Goal: Task Accomplishment & Management: Manage account settings

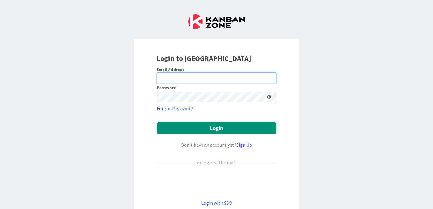
type input "[PERSON_NAME][EMAIL_ADDRESS][PERSON_NAME][DOMAIN_NAME]"
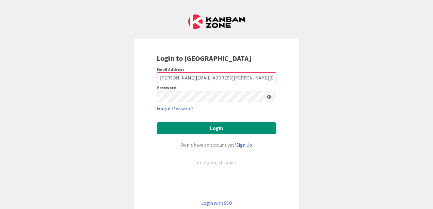
click at [182, 121] on form "Email Address [PERSON_NAME][EMAIL_ADDRESS][PERSON_NAME][DOMAIN_NAME] Password F…" at bounding box center [217, 137] width 120 height 140
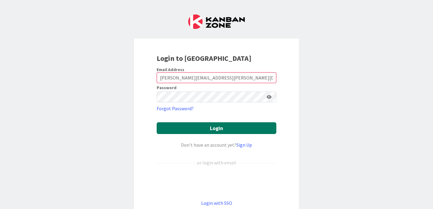
click at [180, 126] on button "Login" at bounding box center [217, 128] width 120 height 12
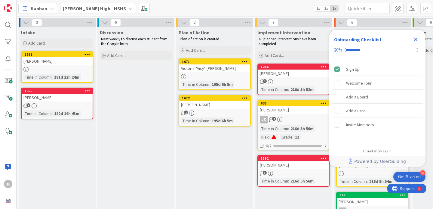
click at [413, 39] on icon "Close Checklist" at bounding box center [416, 39] width 7 height 7
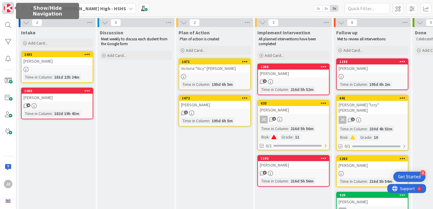
click at [8, 11] on img at bounding box center [8, 8] width 8 height 8
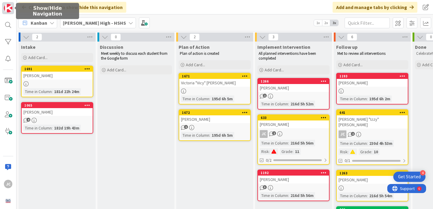
click at [8, 11] on img at bounding box center [8, 8] width 8 height 8
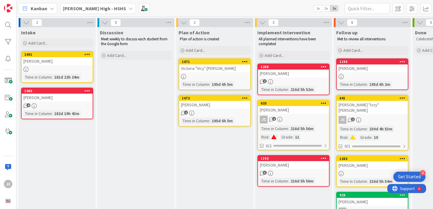
click at [79, 6] on b "[PERSON_NAME] High - HSHS" at bounding box center [94, 8] width 63 height 6
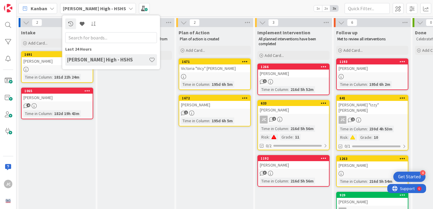
click at [48, 12] on div "Kanban" at bounding box center [37, 8] width 39 height 11
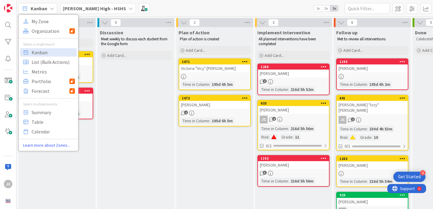
click at [48, 12] on div "Kanban" at bounding box center [37, 8] width 39 height 11
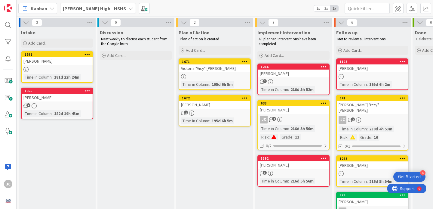
click at [327, 9] on span "2x" at bounding box center [326, 8] width 8 height 6
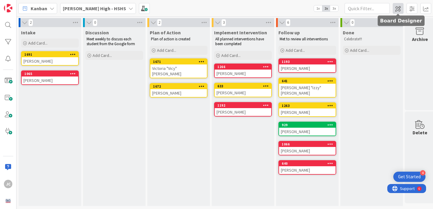
click at [395, 12] on span at bounding box center [398, 8] width 11 height 11
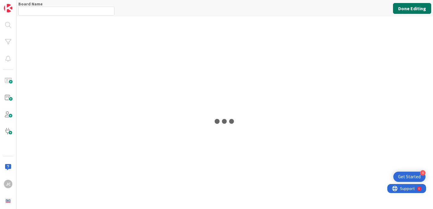
type input "[PERSON_NAME] High - HSHS"
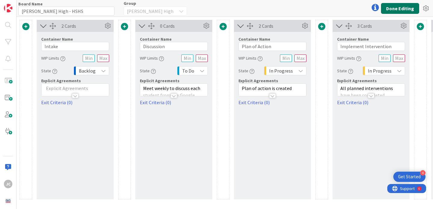
click at [394, 8] on button "Done Editing" at bounding box center [400, 8] width 38 height 11
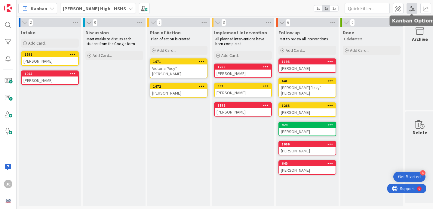
click at [412, 10] on span at bounding box center [412, 8] width 11 height 11
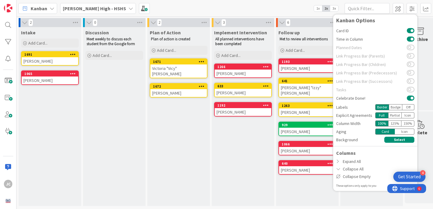
click at [351, 156] on div "Columns Expand All Collapse All Collapse Empty" at bounding box center [375, 164] width 84 height 31
click at [351, 159] on div "Expand All" at bounding box center [375, 162] width 84 height 8
click at [355, 165] on div "Expand All" at bounding box center [375, 162] width 84 height 8
click at [335, 162] on div "Expand All" at bounding box center [375, 162] width 84 height 8
click at [336, 162] on div "Expand All" at bounding box center [375, 162] width 84 height 8
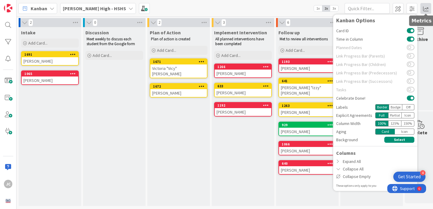
click at [427, 9] on span at bounding box center [426, 8] width 11 height 11
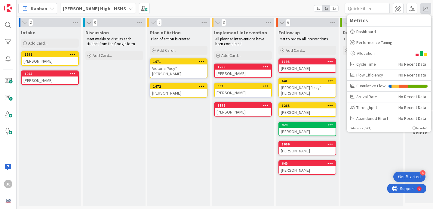
click at [182, 5] on div "Kanban [PERSON_NAME] High - HSHS 1x 2x 3x Kanban Options Card ID Time in Column…" at bounding box center [225, 8] width 417 height 17
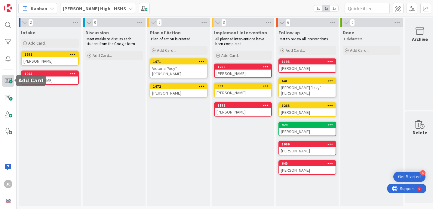
click at [9, 79] on span at bounding box center [8, 81] width 12 height 12
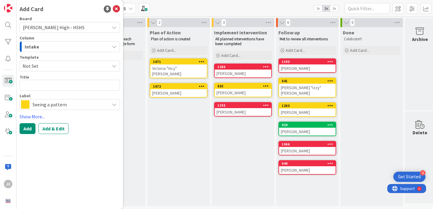
click at [71, 45] on div "Intake" at bounding box center [66, 47] width 86 height 10
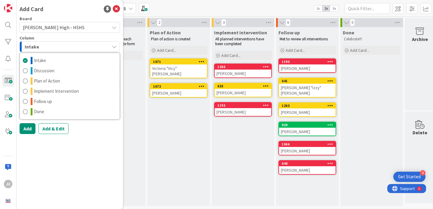
click at [59, 48] on div "Intake" at bounding box center [66, 47] width 86 height 10
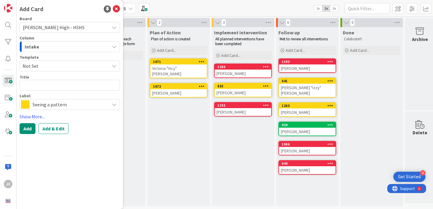
click at [46, 63] on span "Not Set" at bounding box center [64, 66] width 82 height 8
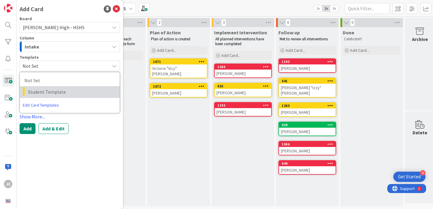
click at [45, 93] on span "Student Template" at bounding box center [71, 92] width 87 height 8
type textarea "x"
type textarea "Student Template"
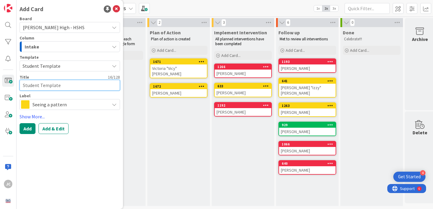
click at [37, 80] on textarea "Student Template" at bounding box center [70, 85] width 100 height 11
click at [34, 88] on textarea "Student Template" at bounding box center [70, 85] width 100 height 11
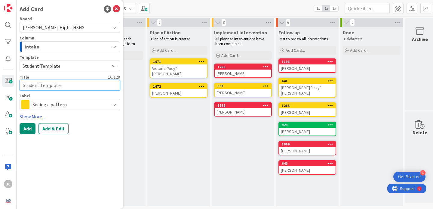
type textarea "x"
type textarea "D"
type textarea "x"
type textarea "Di"
type textarea "x"
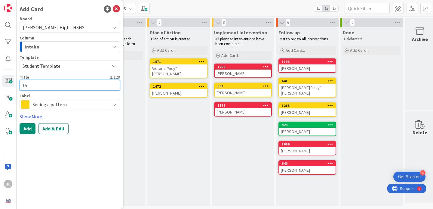
type textarea "Dil"
type textarea "x"
type textarea "[PERSON_NAME]"
type textarea "x"
type textarea "Dilll"
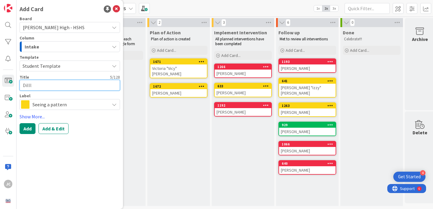
type textarea "x"
type textarea "[PERSON_NAME]"
type textarea "x"
type textarea "Dilla"
type textarea "x"
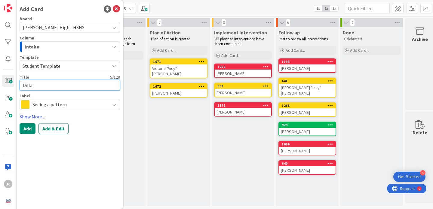
type textarea "Dillan"
type textarea "x"
type textarea "Dillan"
type textarea "x"
type textarea "Dillan F"
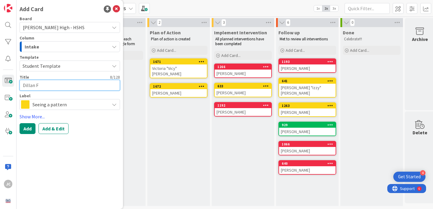
type textarea "x"
type textarea "Dillan"
type textarea "x"
type textarea "[PERSON_NAME]"
type textarea "x"
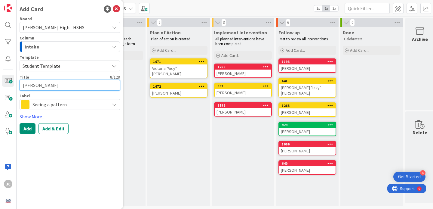
type textarea "Dillan Ga"
type textarea "x"
type textarea "[PERSON_NAME]"
type textarea "x"
type textarea "Dillan Garc"
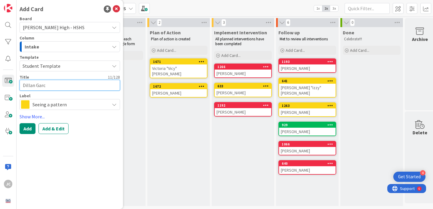
type textarea "x"
type textarea "[PERSON_NAME]"
type textarea "x"
type textarea "[PERSON_NAME]"
click at [28, 86] on textarea "[PERSON_NAME]" at bounding box center [70, 85] width 100 height 11
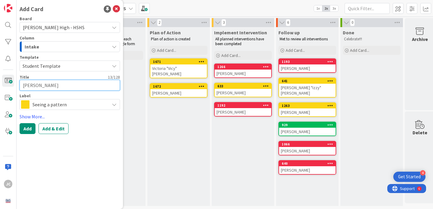
type textarea "x"
type textarea "[PERSON_NAME]"
click at [51, 107] on span "Seeing a pattern" at bounding box center [69, 104] width 74 height 8
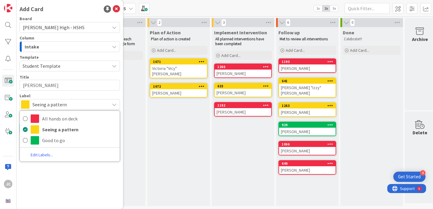
click at [51, 104] on span "Seeing a pattern" at bounding box center [69, 104] width 74 height 8
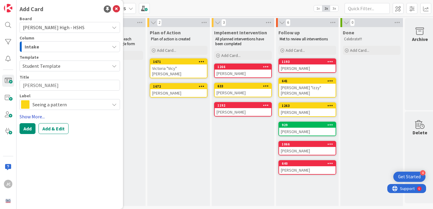
click at [30, 119] on link "Show More..." at bounding box center [70, 116] width 100 height 7
type textarea "x"
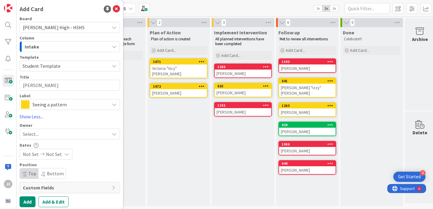
scroll to position [3, 0]
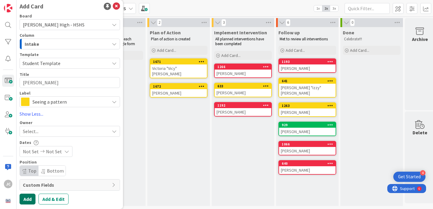
click at [26, 199] on button "Add" at bounding box center [28, 198] width 16 height 11
click at [54, 61] on span "Not Set" at bounding box center [64, 63] width 82 height 8
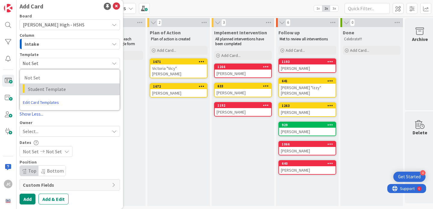
click at [49, 89] on span "Student Template" at bounding box center [71, 89] width 87 height 8
type textarea "x"
type textarea "Student Template"
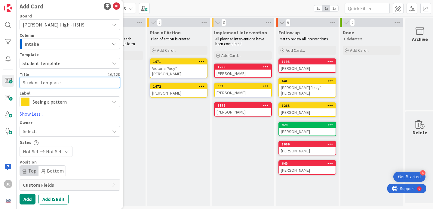
click at [48, 83] on textarea "Student Template" at bounding box center [70, 82] width 100 height 11
type textarea "x"
type textarea "N"
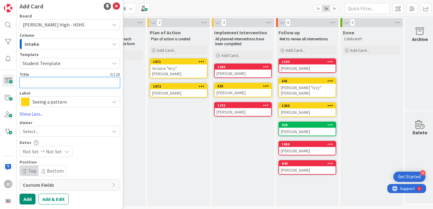
type textarea "x"
type textarea "B"
type textarea "x"
type textarea "Bi"
type textarea "x"
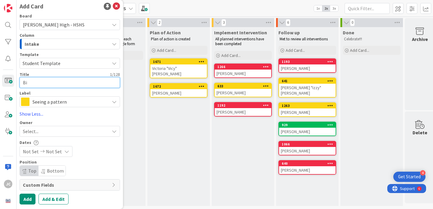
type textarea "Bia"
type textarea "x"
type textarea "Bian"
type textarea "x"
type textarea "Bianc"
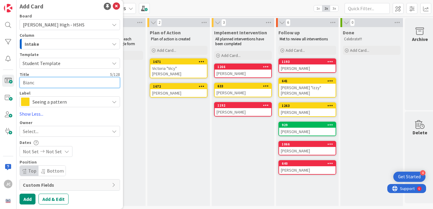
type textarea "x"
type textarea "[PERSON_NAME]"
type textarea "x"
type textarea "[PERSON_NAME]"
paste textarea "[PERSON_NAME]"
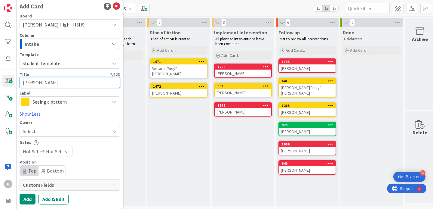
type textarea "x"
type textarea "[PERSON_NAME]"
click at [28, 198] on button "Add" at bounding box center [28, 198] width 16 height 11
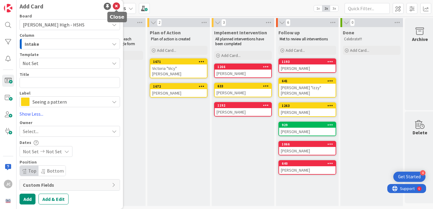
click at [116, 8] on icon at bounding box center [116, 6] width 7 height 7
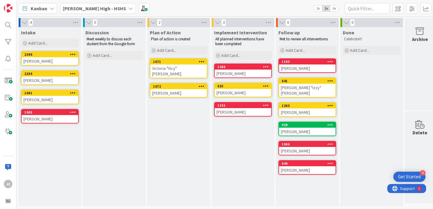
click at [42, 60] on div "[PERSON_NAME]" at bounding box center [50, 61] width 57 height 8
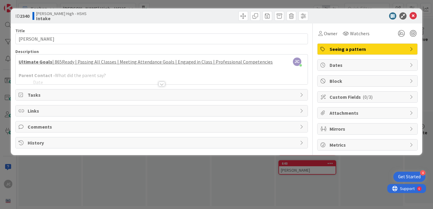
click at [148, 83] on div at bounding box center [162, 76] width 292 height 15
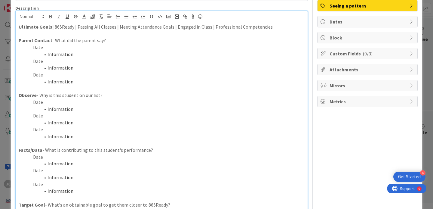
scroll to position [44, 0]
click at [94, 110] on li "Information" at bounding box center [165, 108] width 279 height 7
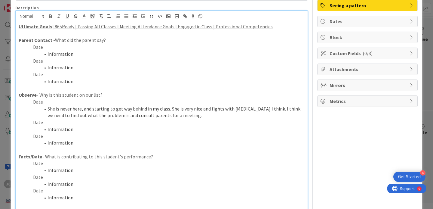
click at [59, 100] on p "Date" at bounding box center [162, 101] width 286 height 7
click at [213, 133] on p "Date" at bounding box center [162, 136] width 286 height 7
click at [176, 122] on p "Date" at bounding box center [162, 122] width 286 height 7
click at [149, 134] on p "Date" at bounding box center [162, 136] width 286 height 7
click at [133, 158] on p "Facts/Data - What is contributing to this student's performance?" at bounding box center [162, 156] width 286 height 7
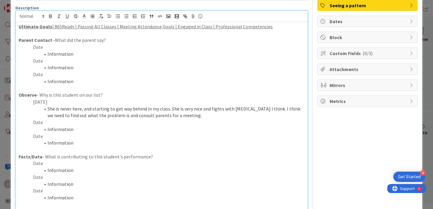
click at [126, 168] on li "Information" at bounding box center [165, 170] width 279 height 7
click at [126, 165] on p "Date" at bounding box center [162, 163] width 286 height 7
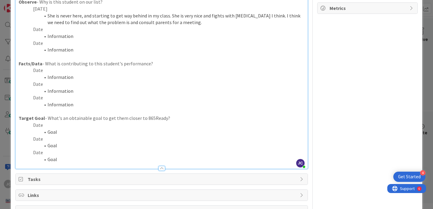
scroll to position [138, 0]
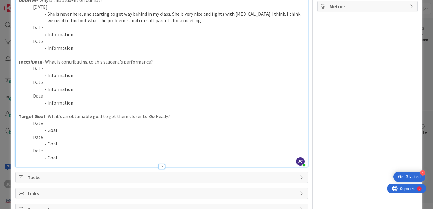
click at [107, 118] on p "Target Goal - What's an obtainable goal to get them closer to 865Ready?" at bounding box center [162, 116] width 286 height 7
click at [98, 128] on li "Goal" at bounding box center [165, 130] width 279 height 7
click at [46, 121] on p "Date" at bounding box center [162, 123] width 286 height 7
click at [230, 129] on li "Try to encourage her to come to school. She is not easily approachable. Very shy" at bounding box center [165, 130] width 279 height 7
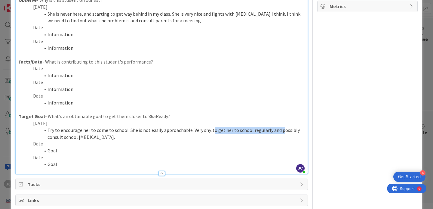
drag, startPoint x: 278, startPoint y: 130, endPoint x: 210, endPoint y: 131, distance: 67.7
click at [210, 131] on li "Try to encourage her to come to school. She is not easily approachable. Very sh…" at bounding box center [165, 134] width 279 height 14
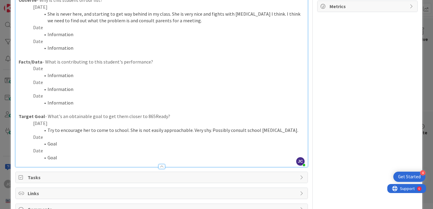
click at [219, 145] on li "Goal" at bounding box center [165, 143] width 279 height 7
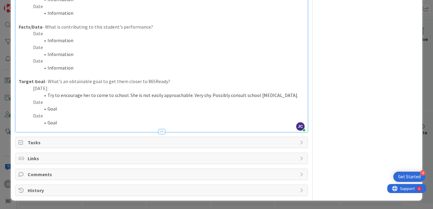
scroll to position [0, 0]
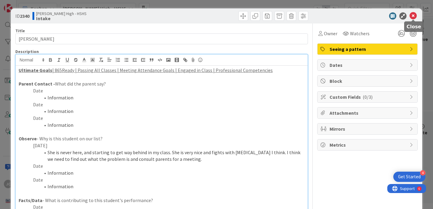
click at [414, 15] on icon at bounding box center [413, 15] width 7 height 7
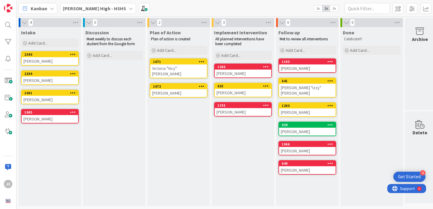
click at [50, 58] on div "[PERSON_NAME]" at bounding box center [50, 61] width 57 height 8
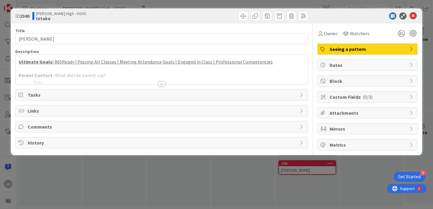
click at [145, 76] on div at bounding box center [162, 76] width 292 height 15
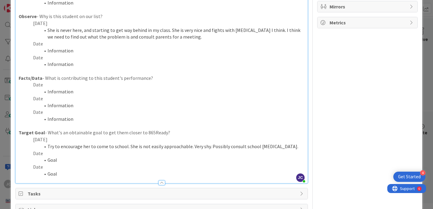
scroll to position [123, 0]
click at [92, 91] on li "Information" at bounding box center [165, 90] width 279 height 7
click at [88, 86] on p "Date" at bounding box center [162, 83] width 286 height 7
click at [88, 93] on li "Information" at bounding box center [165, 90] width 279 height 7
click at [80, 85] on p "Date" at bounding box center [162, 83] width 286 height 7
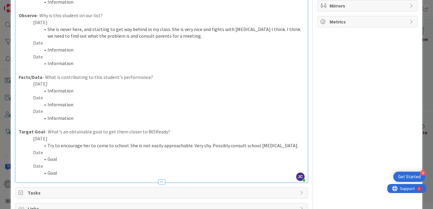
click at [103, 92] on li "Information" at bounding box center [165, 90] width 279 height 7
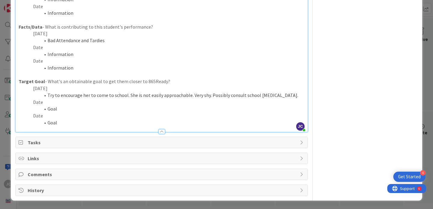
scroll to position [137, 0]
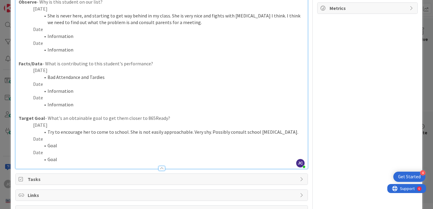
click at [80, 137] on p "Date" at bounding box center [162, 138] width 286 height 7
click at [88, 92] on li "Information" at bounding box center [165, 91] width 279 height 7
click at [86, 85] on p "Date" at bounding box center [162, 84] width 286 height 7
click at [88, 86] on p "[DATE]" at bounding box center [162, 84] width 286 height 7
click at [87, 89] on li "Information" at bounding box center [165, 91] width 279 height 7
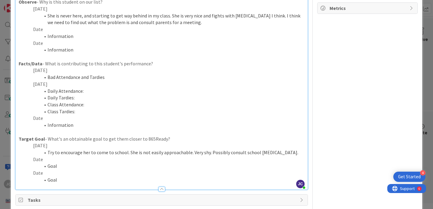
click at [102, 92] on li "Daily Attendance:" at bounding box center [165, 91] width 279 height 7
click at [112, 91] on li "Daily Attendance: 23 Absences, 1 Dismissal, 9 Tardies" at bounding box center [165, 91] width 279 height 7
click at [133, 91] on li "Daily Attendance: 23 Absences, 2 Dismissal, 9 Tardies" at bounding box center [165, 91] width 279 height 7
click at [70, 92] on li "Daily Attendance: 23 Absences, 2 Dismissals, 9 Tardies" at bounding box center [165, 91] width 279 height 7
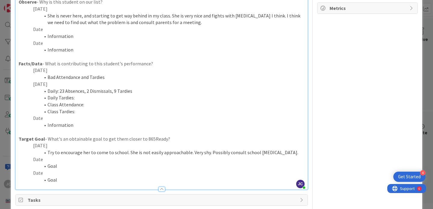
click at [78, 98] on li "Daily Tardies:" at bounding box center [165, 97] width 279 height 7
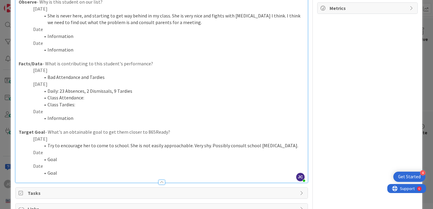
click at [80, 104] on li "Class Tardies:" at bounding box center [165, 104] width 279 height 7
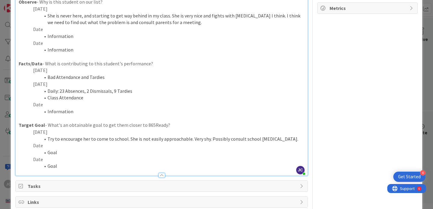
click at [73, 98] on li "Class Attendance" at bounding box center [165, 97] width 279 height 7
click at [62, 97] on li "Class: 4 Tardies" at bounding box center [165, 97] width 279 height 7
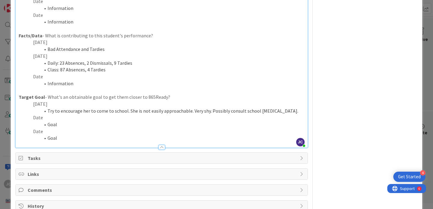
scroll to position [157, 0]
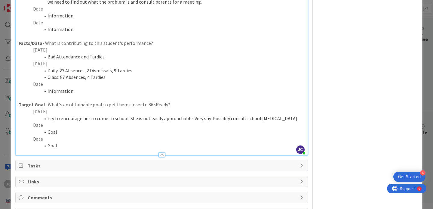
click at [112, 77] on li "Class: 87 Absences, 4 Tardies" at bounding box center [165, 77] width 279 height 7
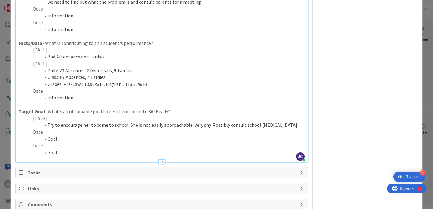
click at [151, 87] on li "Grades: Pre-Law 1 (3.96% F), English 2 (13.37% F)" at bounding box center [165, 84] width 279 height 7
click at [82, 85] on li "Grades: Pre-Law 1 (3.96% F), English 2 (13.37% F), Chemistry (64.87% D)" at bounding box center [165, 84] width 279 height 7
click at [82, 84] on li "Grades: Pre-Law 1 (3.96% F), English 2 (13.37% F), Chemistry (64.87% D)" at bounding box center [165, 84] width 279 height 7
click at [141, 84] on li "Grades: Pre-Law 1 - [PERSON_NAME] (3.96% F), English 2 (13.37% F), Chemistry (6…" at bounding box center [165, 84] width 279 height 7
click at [205, 85] on li "Grades: Pre-Law 1 - [PERSON_NAME] (3.96% F), English 2 - [PERSON_NAME] (13.37% …" at bounding box center [165, 84] width 279 height 7
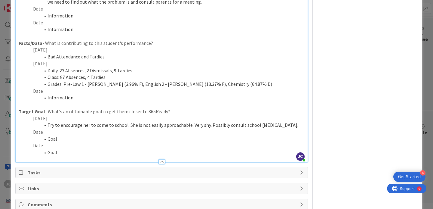
click at [204, 86] on li "Grades: Pre-Law 1 - [PERSON_NAME] (3.96% F), English 2 - [PERSON_NAME] (13.37% …" at bounding box center [165, 84] width 279 height 7
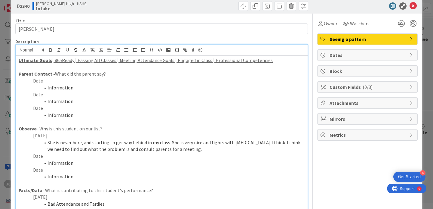
scroll to position [0, 0]
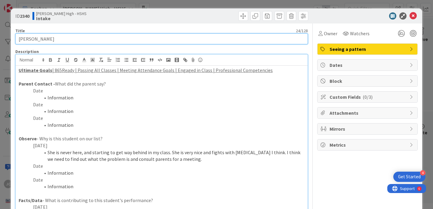
click at [128, 44] on input "[PERSON_NAME]" at bounding box center [161, 38] width 293 height 11
click at [19, 37] on input "[PERSON_NAME] (CO 2028)" at bounding box center [161, 38] width 293 height 11
type input "2025 - [PERSON_NAME] (CO 2028)"
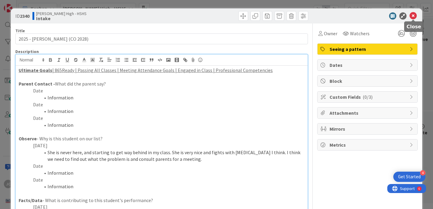
click at [414, 18] on icon at bounding box center [413, 15] width 7 height 7
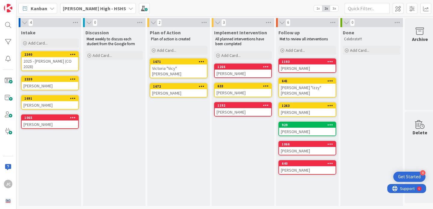
click at [49, 84] on div "[PERSON_NAME]" at bounding box center [50, 86] width 57 height 8
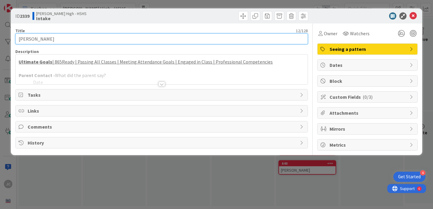
click at [31, 37] on input "[PERSON_NAME]" at bounding box center [161, 38] width 293 height 11
click at [18, 39] on input "[PERSON_NAME]" at bounding box center [161, 38] width 293 height 11
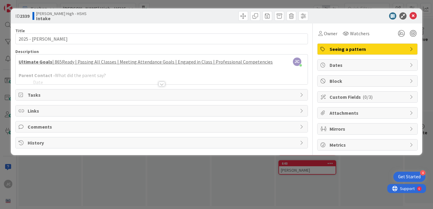
click at [89, 29] on div "Title 19 / 128" at bounding box center [161, 30] width 293 height 5
click at [76, 45] on div "Title 19 / 128 2025 - [PERSON_NAME] Description [PERSON_NAME] just joined Ultim…" at bounding box center [161, 86] width 293 height 127
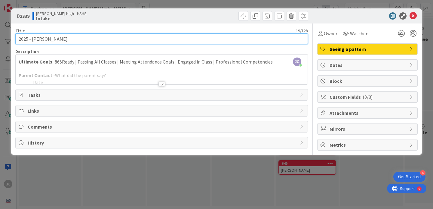
click at [76, 41] on input "2025 - [PERSON_NAME]" at bounding box center [161, 38] width 293 height 11
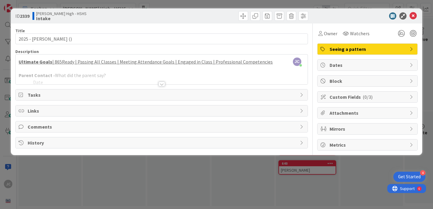
click at [109, 82] on div at bounding box center [162, 76] width 292 height 15
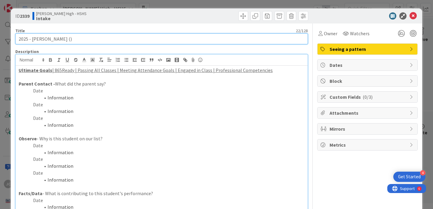
click at [58, 39] on input "2025 - [PERSON_NAME] ()" at bounding box center [161, 38] width 293 height 11
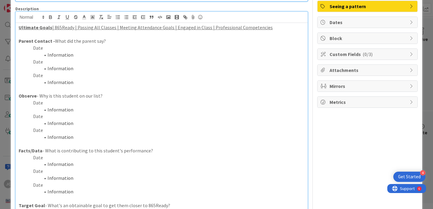
scroll to position [44, 0]
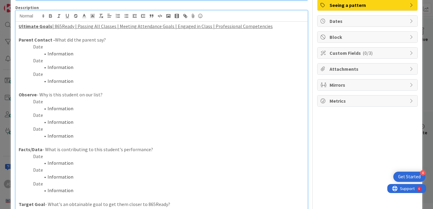
type input "2025 - [PERSON_NAME] (CO 2028)"
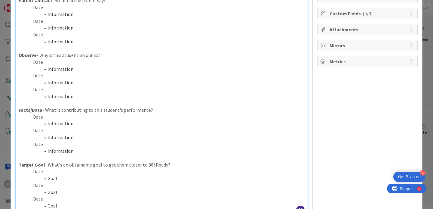
scroll to position [87, 0]
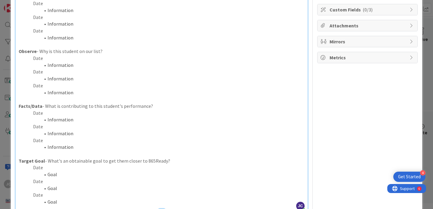
click at [132, 69] on p "Date" at bounding box center [162, 71] width 286 height 7
click at [129, 65] on li "Information" at bounding box center [165, 65] width 279 height 7
click at [49, 56] on p "Date" at bounding box center [162, 58] width 286 height 7
click at [117, 61] on p "[DATE]" at bounding box center [162, 58] width 286 height 7
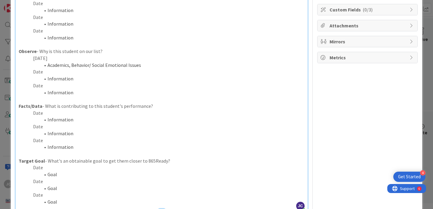
click at [155, 64] on li "Academics, Behavior/ Social Emotional Issues" at bounding box center [165, 65] width 279 height 7
click at [113, 116] on li "Information" at bounding box center [165, 119] width 279 height 7
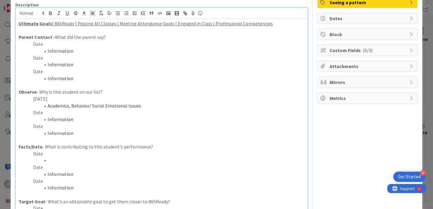
scroll to position [47, 0]
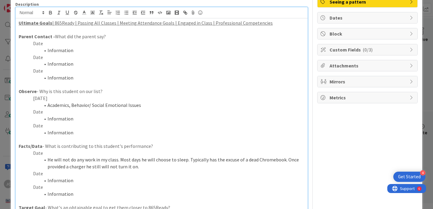
click at [50, 155] on p "Date" at bounding box center [162, 153] width 286 height 7
click at [144, 158] on li "He will not do any work in my class. Most days he will choose to sleep. Typical…" at bounding box center [165, 163] width 279 height 14
click at [143, 164] on li "He will not do any work in my class. Most days he will choose to sleep. Typical…" at bounding box center [165, 163] width 279 height 14
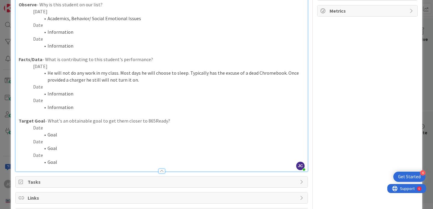
scroll to position [137, 0]
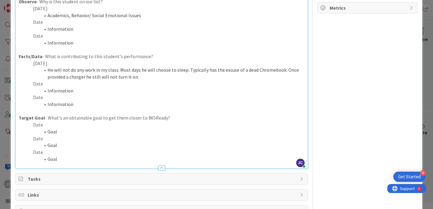
click at [101, 128] on p "Date" at bounding box center [162, 124] width 286 height 7
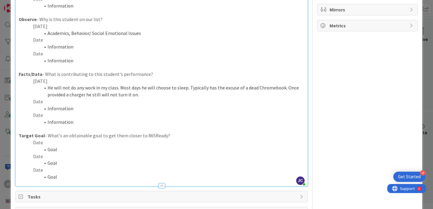
click at [160, 97] on li "He will not do any work in my class. Most days he will choose to sleep. Typical…" at bounding box center [165, 91] width 279 height 14
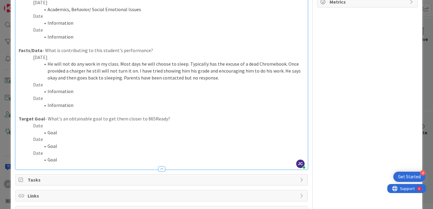
scroll to position [156, 0]
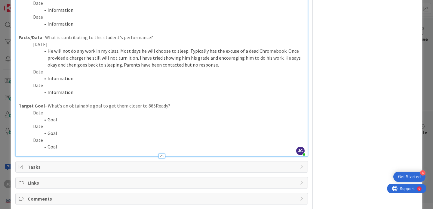
click at [115, 126] on p "Date" at bounding box center [162, 126] width 286 height 7
click at [108, 116] on li "Goal" at bounding box center [165, 119] width 279 height 7
click at [89, 117] on li "Goal" at bounding box center [165, 119] width 279 height 7
click at [57, 116] on p "Date" at bounding box center [162, 112] width 286 height 7
click at [72, 87] on p "Date" at bounding box center [162, 85] width 286 height 7
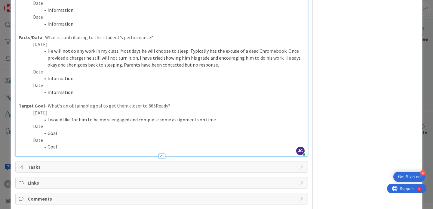
click at [73, 78] on li "Information" at bounding box center [165, 78] width 279 height 7
click at [104, 88] on p "Date" at bounding box center [162, 85] width 286 height 7
click at [98, 72] on p "Date" at bounding box center [162, 71] width 286 height 7
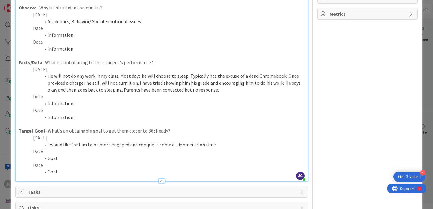
scroll to position [132, 0]
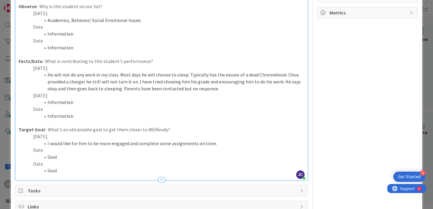
click at [82, 101] on li "Information" at bounding box center [165, 102] width 279 height 7
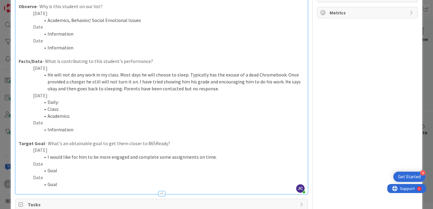
click at [99, 99] on li "Daily:" at bounding box center [165, 102] width 279 height 7
click at [85, 113] on li "Academics:" at bounding box center [165, 116] width 279 height 7
click at [82, 104] on li "Daily: 16 Absences" at bounding box center [165, 102] width 279 height 7
click at [74, 106] on li "Class:" at bounding box center [165, 109] width 279 height 7
click at [129, 116] on li "Academics:" at bounding box center [165, 116] width 279 height 7
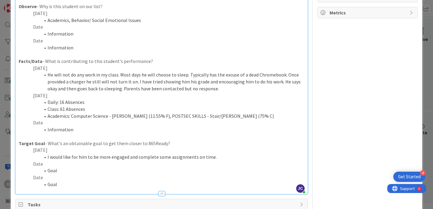
click at [252, 119] on p "Date" at bounding box center [162, 122] width 286 height 7
click at [241, 116] on li "Academics: Computer Science - [PERSON_NAME] (11.55% F), POSTSEC SKILLS - Stair/…" at bounding box center [165, 116] width 279 height 7
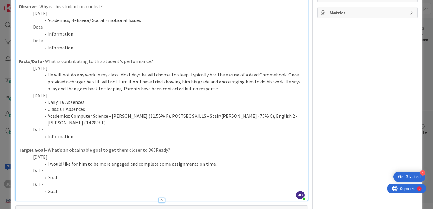
click at [156, 118] on li "Academics: Computer Science - [PERSON_NAME] (11.55% F), POSTSEC SKILLS - Stair/…" at bounding box center [165, 120] width 279 height 14
drag, startPoint x: 152, startPoint y: 117, endPoint x: 228, endPoint y: 116, distance: 76.4
click at [228, 116] on li "Academics: Computer Science - [PERSON_NAME] (11.55% F), POSTSEC SKILLS - Stair/…" at bounding box center [165, 120] width 279 height 14
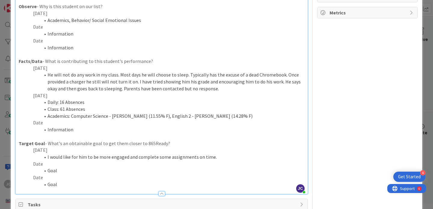
click at [227, 117] on li "Academics: Computer Science - [PERSON_NAME] (11.55% F), English 2 - [PERSON_NAM…" at bounding box center [165, 116] width 279 height 7
click at [218, 119] on li "Academics: Computer Science - [PERSON_NAME] (11.55% F), English 2 - [PERSON_NAM…" at bounding box center [165, 116] width 279 height 7
click at [220, 120] on p "Date" at bounding box center [162, 122] width 286 height 7
click at [217, 114] on li "Academics: Computer Science - [PERSON_NAME] (11.55% F), English 2 - [PERSON_NAM…" at bounding box center [165, 116] width 279 height 7
click at [196, 131] on li "Information" at bounding box center [165, 129] width 279 height 7
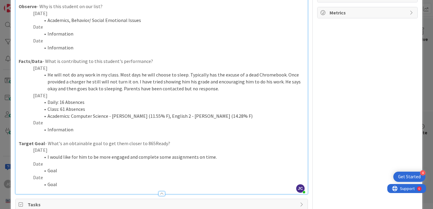
click at [97, 121] on p "Date" at bounding box center [162, 122] width 286 height 7
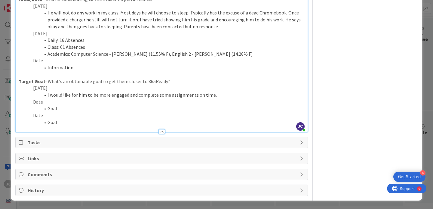
scroll to position [0, 0]
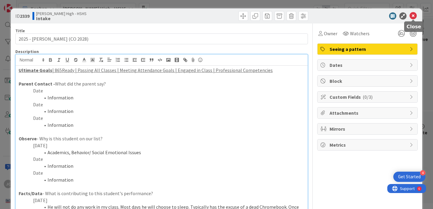
click at [413, 16] on icon at bounding box center [413, 15] width 7 height 7
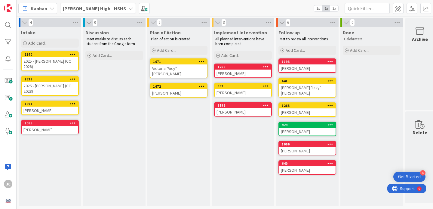
click at [79, 8] on b "[PERSON_NAME] High - HSHS" at bounding box center [94, 8] width 63 height 6
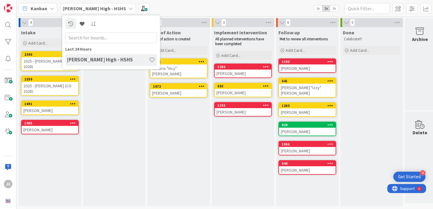
click at [79, 8] on b "[PERSON_NAME] High - HSHS" at bounding box center [94, 8] width 63 height 6
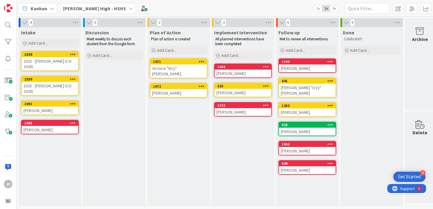
click at [32, 7] on span "Kanban" at bounding box center [39, 8] width 17 height 7
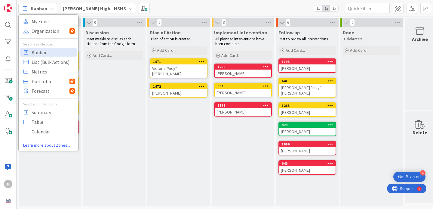
click at [32, 7] on span "Kanban" at bounding box center [39, 8] width 17 height 7
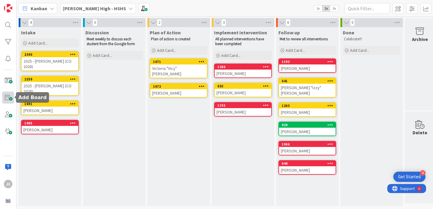
click at [9, 98] on span at bounding box center [8, 97] width 12 height 12
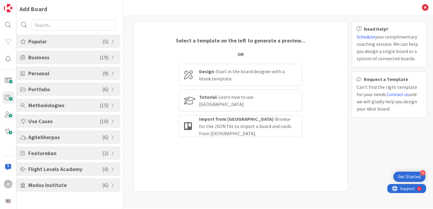
click at [64, 42] on span "Popular" at bounding box center [65, 41] width 74 height 8
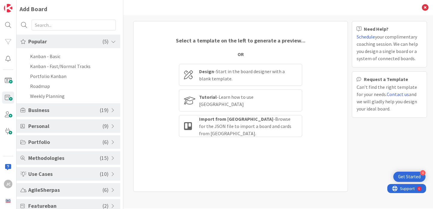
click at [241, 41] on div "Select a template on the left to generate a preview..." at bounding box center [241, 40] width 130 height 8
click at [57, 55] on li "Kanban - Basic" at bounding box center [69, 56] width 104 height 10
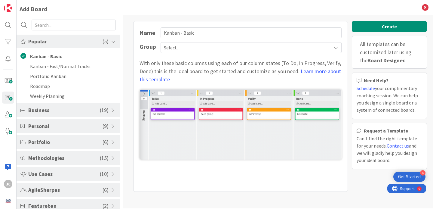
click at [193, 117] on img at bounding box center [241, 124] width 202 height 70
click at [209, 50] on span "Select..." at bounding box center [246, 47] width 164 height 8
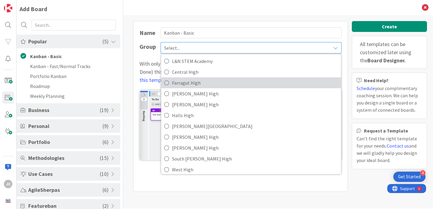
scroll to position [73, 0]
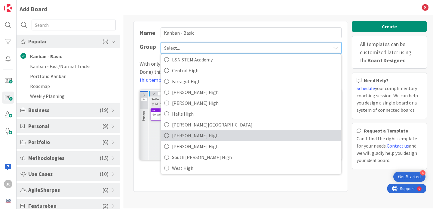
click at [190, 134] on span "[PERSON_NAME] High" at bounding box center [255, 135] width 166 height 9
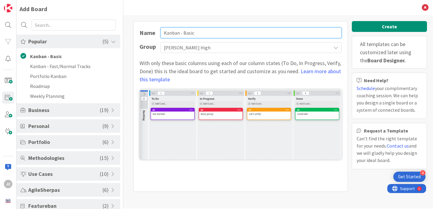
click at [200, 31] on input "Kanban - Basic" at bounding box center [251, 32] width 181 height 11
type input "KHS [DATE]-[DATE]"
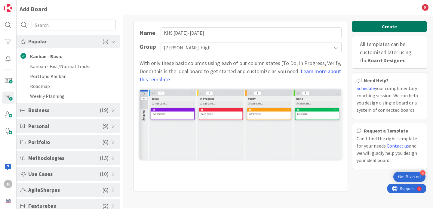
click at [379, 27] on button "Create" at bounding box center [389, 26] width 75 height 11
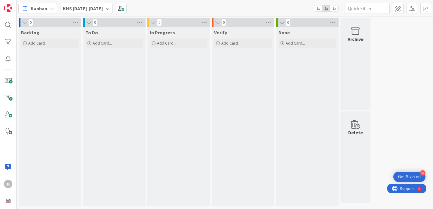
click at [92, 8] on b "KHS [DATE]-[DATE]" at bounding box center [83, 8] width 40 height 6
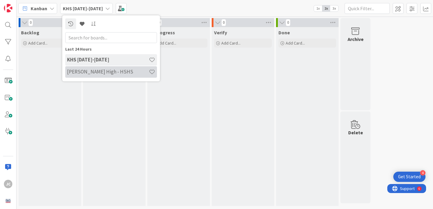
click at [110, 73] on h4 "[PERSON_NAME] High - HSHS" at bounding box center [108, 72] width 82 height 6
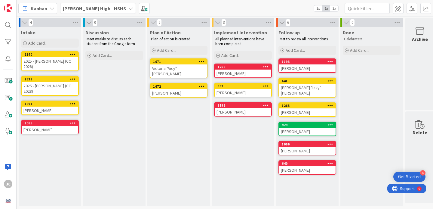
click at [86, 8] on b "[PERSON_NAME] High - HSHS" at bounding box center [94, 8] width 63 height 6
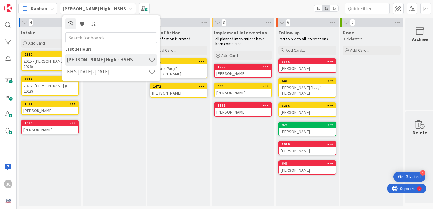
click at [118, 98] on div "Discussion Meet weekly to discuss each student from the Google form Add Card..." at bounding box center [114, 116] width 63 height 179
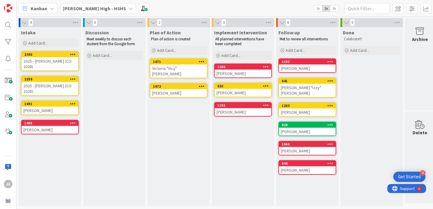
click at [71, 54] on icon at bounding box center [73, 54] width 6 height 4
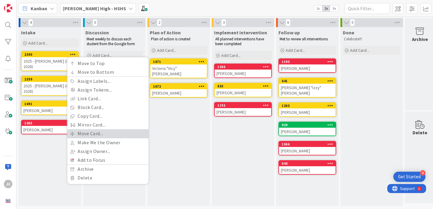
click at [111, 133] on link "Move Card..." at bounding box center [107, 133] width 81 height 9
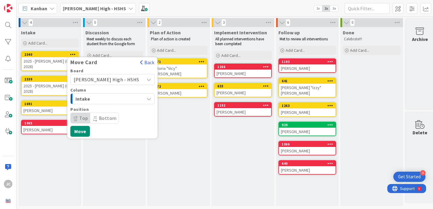
click at [108, 78] on span "[PERSON_NAME] High - HSHS" at bounding box center [107, 79] width 66 height 6
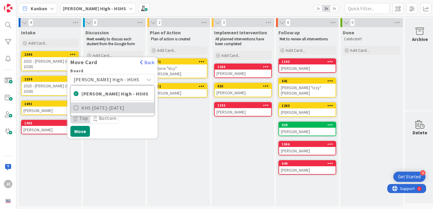
click at [104, 107] on span "KHS [DATE]-[DATE]" at bounding box center [117, 107] width 70 height 9
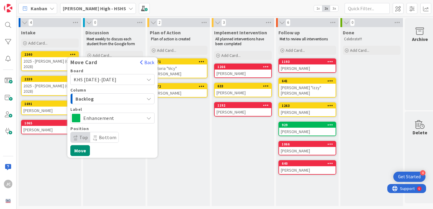
click at [97, 118] on span "Enhancement" at bounding box center [112, 118] width 58 height 8
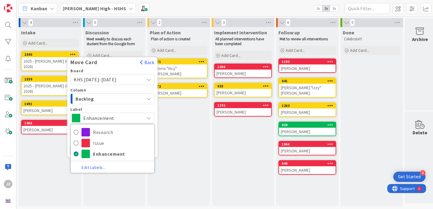
click at [106, 119] on span "Enhancement" at bounding box center [112, 118] width 58 height 8
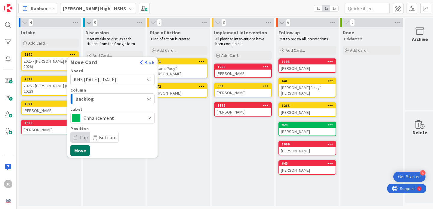
click at [79, 150] on button "Move" at bounding box center [80, 150] width 20 height 11
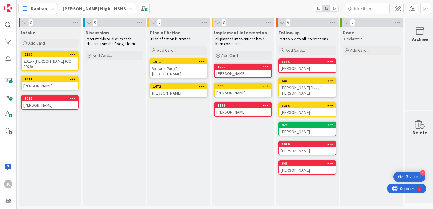
click at [71, 52] on icon at bounding box center [73, 54] width 6 height 4
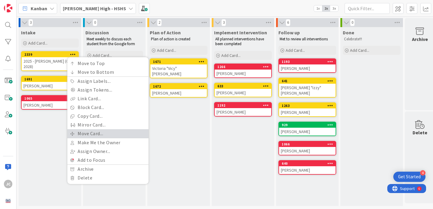
click at [101, 132] on link "Move Card..." at bounding box center [107, 133] width 81 height 9
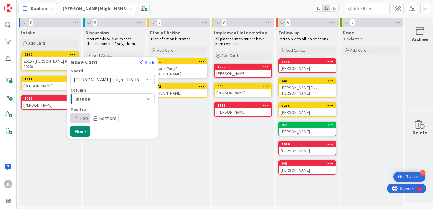
click at [110, 84] on div "[PERSON_NAME] High - HSHS" at bounding box center [112, 79] width 84 height 11
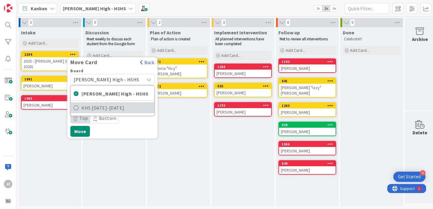
click at [110, 105] on span "KHS [DATE]-[DATE]" at bounding box center [117, 107] width 70 height 9
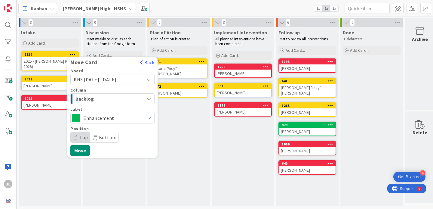
click at [97, 104] on div "Board KHS [DATE]-[DATE] [PERSON_NAME] High - HSHS KHS [DATE]-[DATE] Column Back…" at bounding box center [112, 106] width 84 height 74
click at [97, 100] on span "Backlog" at bounding box center [98, 99] width 45 height 8
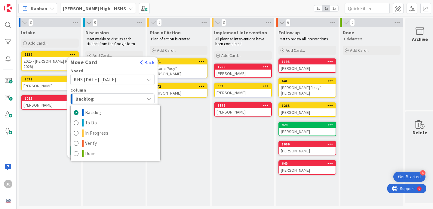
click at [95, 97] on span "Backlog" at bounding box center [98, 99] width 45 height 8
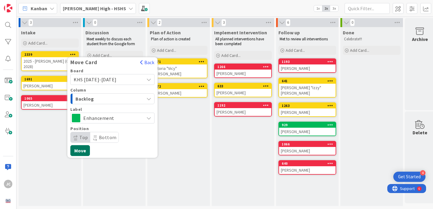
click at [82, 147] on button "Move" at bounding box center [80, 150] width 20 height 11
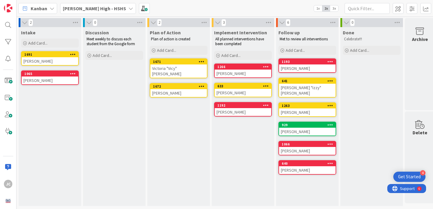
click at [87, 9] on b "[PERSON_NAME] High - HSHS" at bounding box center [94, 8] width 63 height 6
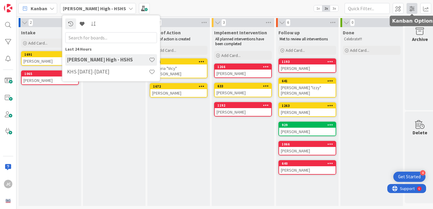
click at [412, 11] on span at bounding box center [412, 8] width 11 height 11
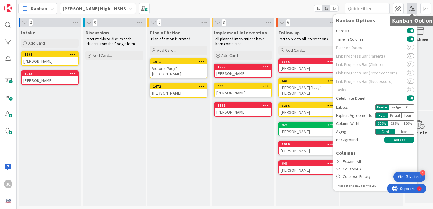
click at [412, 8] on span at bounding box center [412, 8] width 11 height 11
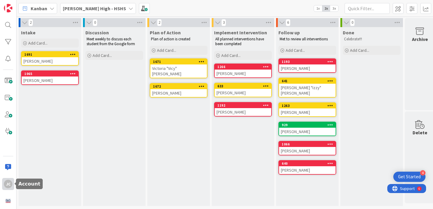
click at [9, 187] on div "JC" at bounding box center [8, 184] width 8 height 8
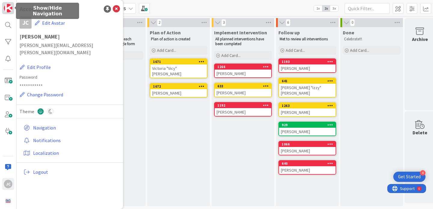
click at [8, 10] on img at bounding box center [8, 8] width 8 height 8
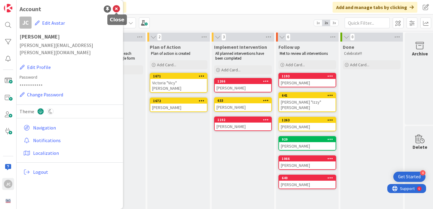
click at [116, 9] on icon at bounding box center [116, 8] width 7 height 7
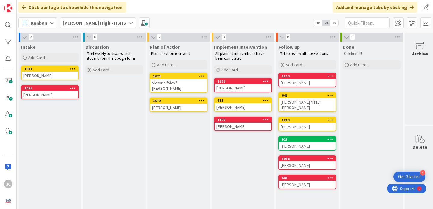
click at [50, 22] on icon at bounding box center [52, 22] width 5 height 5
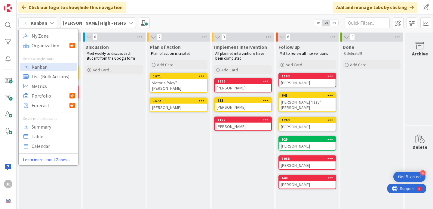
click at [47, 22] on div "Kanban" at bounding box center [37, 22] width 39 height 11
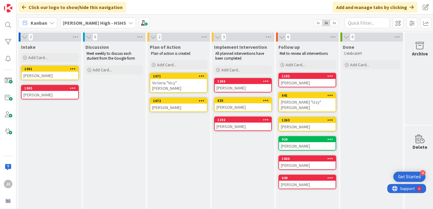
click at [89, 22] on b "[PERSON_NAME] High - HSHS" at bounding box center [94, 23] width 63 height 6
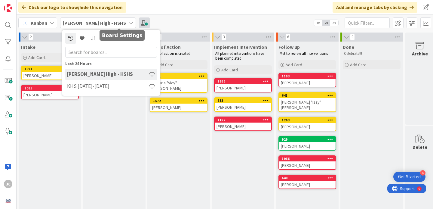
click at [139, 23] on span at bounding box center [144, 22] width 11 height 11
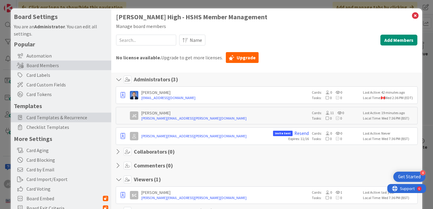
click at [63, 118] on span "Card Templates & Recurrence" at bounding box center [67, 117] width 82 height 7
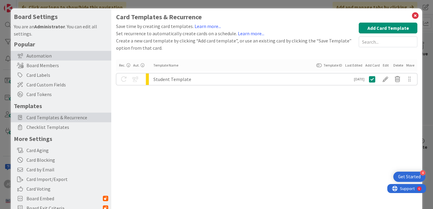
click at [40, 55] on div "Automation" at bounding box center [61, 56] width 100 height 10
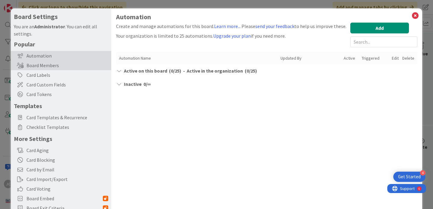
click at [42, 68] on div "Board Members" at bounding box center [61, 65] width 100 height 10
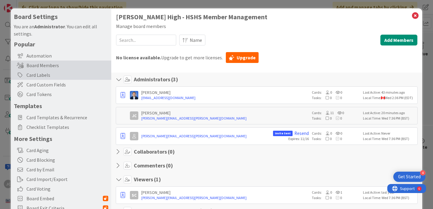
click at [45, 76] on div "Card Labels" at bounding box center [61, 75] width 100 height 10
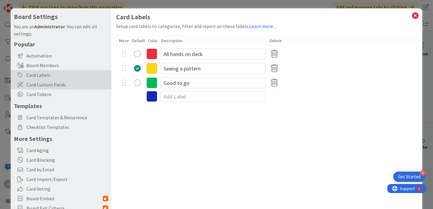
click at [43, 87] on span "Card Custom Fields" at bounding box center [67, 84] width 82 height 7
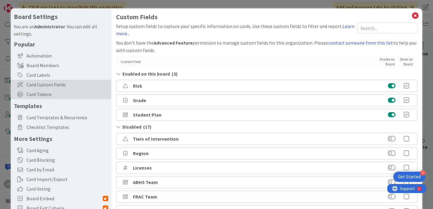
click at [42, 96] on span "Card Tokens" at bounding box center [67, 94] width 82 height 7
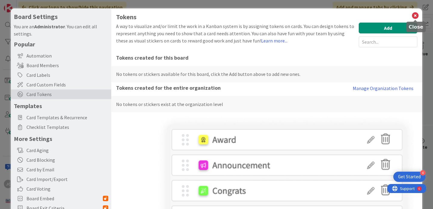
click at [415, 17] on icon at bounding box center [416, 15] width 8 height 8
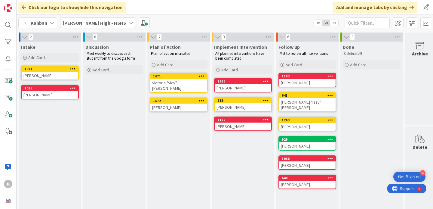
click at [90, 16] on div "Kanban My Zone Organization Select a single board Kanban List (Bulk Actions) Me…" at bounding box center [225, 22] width 417 height 17
click at [86, 21] on b "[PERSON_NAME] High - HSHS" at bounding box center [94, 23] width 63 height 6
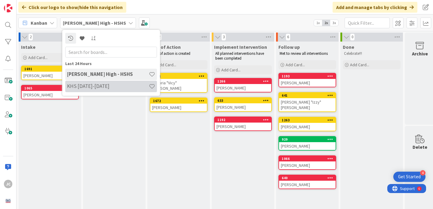
click at [82, 89] on h4 "KHS [DATE]-[DATE]" at bounding box center [108, 86] width 82 height 6
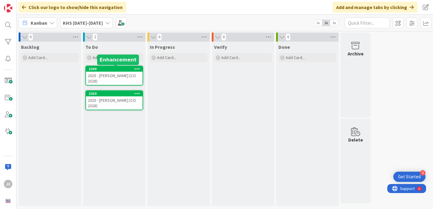
click at [123, 70] on div "2340" at bounding box center [116, 69] width 54 height 4
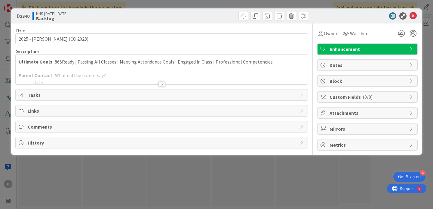
click at [133, 81] on div at bounding box center [162, 76] width 292 height 15
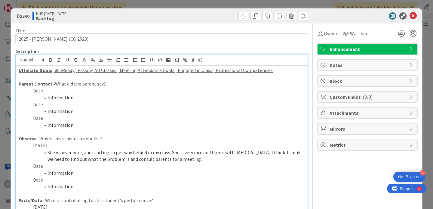
click at [372, 51] on span "Enhancement" at bounding box center [368, 48] width 77 height 7
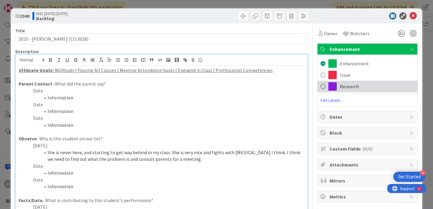
scroll to position [19, 0]
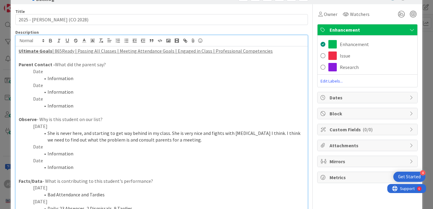
click at [334, 77] on div "Enhancement Issue Research Edit Labels..." at bounding box center [368, 61] width 100 height 45
click at [332, 81] on span "Edit Labels..." at bounding box center [368, 81] width 100 height 6
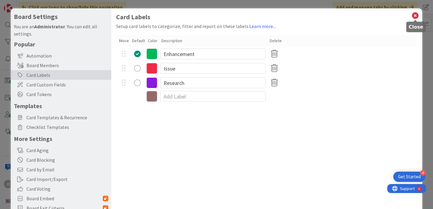
click at [414, 14] on icon at bounding box center [416, 15] width 8 height 8
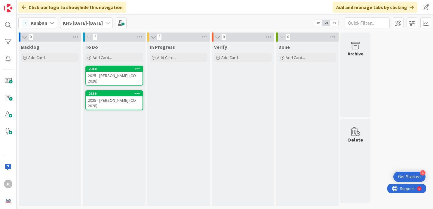
click at [68, 28] on div "KHS [DATE]-[DATE]" at bounding box center [86, 22] width 53 height 11
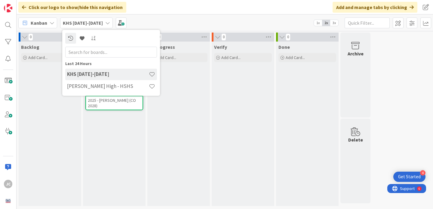
click at [80, 80] on div "KHS [DATE]-[DATE]" at bounding box center [111, 74] width 92 height 11
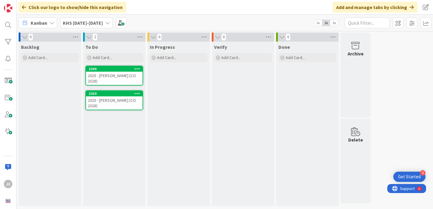
click at [90, 25] on b "KHS [DATE]-[DATE]" at bounding box center [83, 23] width 40 height 6
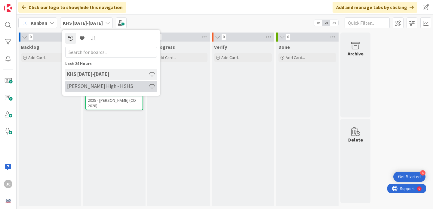
click at [86, 86] on h4 "[PERSON_NAME] High - HSHS" at bounding box center [108, 86] width 82 height 6
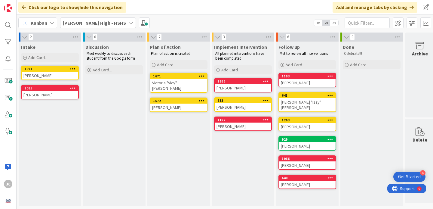
click at [41, 66] on div "1691" at bounding box center [50, 68] width 57 height 5
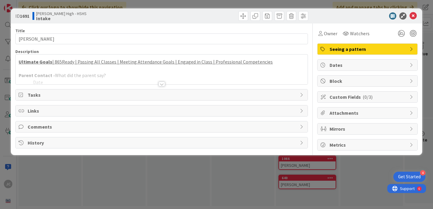
click at [337, 49] on span "Seeing a pattern" at bounding box center [368, 48] width 77 height 7
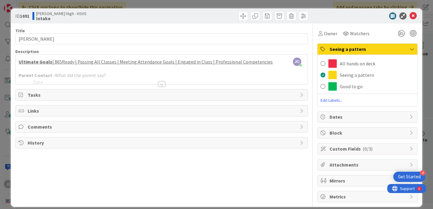
click at [413, 16] on icon at bounding box center [413, 15] width 7 height 7
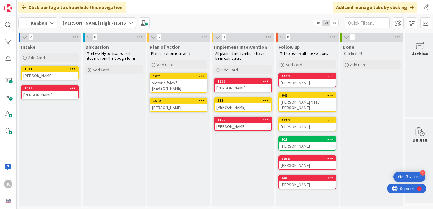
click at [87, 22] on b "[PERSON_NAME] High - HSHS" at bounding box center [94, 23] width 63 height 6
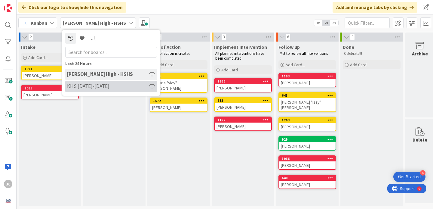
click at [89, 83] on h4 "KHS [DATE]-[DATE]" at bounding box center [108, 86] width 82 height 6
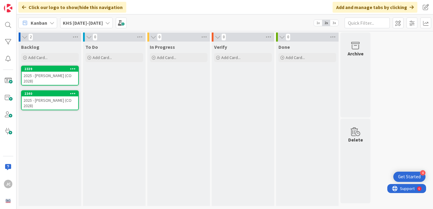
click at [96, 22] on div "KHS [DATE]-[DATE]" at bounding box center [86, 22] width 53 height 11
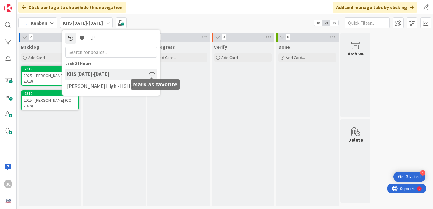
click at [152, 73] on span at bounding box center [152, 74] width 6 height 6
click at [108, 122] on div "To Do Add Card..." at bounding box center [114, 124] width 63 height 164
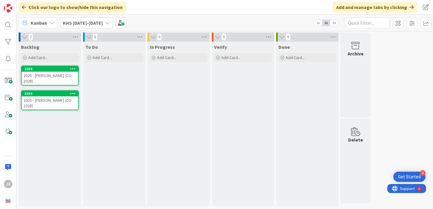
click at [49, 72] on div "2025 - [PERSON_NAME] (CO 2028)" at bounding box center [50, 78] width 57 height 13
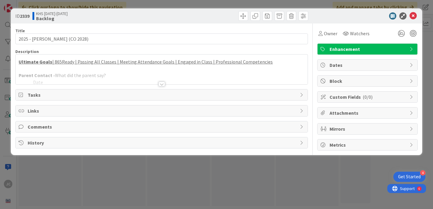
click at [370, 48] on span "Enhancement" at bounding box center [368, 48] width 77 height 7
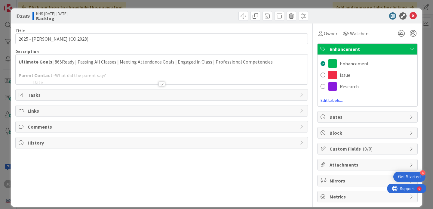
click at [332, 103] on span "Edit Labels..." at bounding box center [368, 100] width 100 height 6
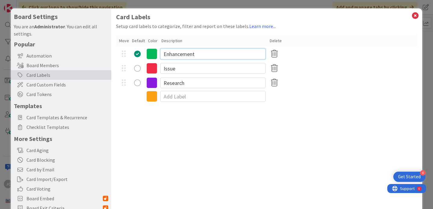
click at [182, 57] on input "Enhancement" at bounding box center [212, 53] width 105 height 11
type input "Good to Go"
click at [138, 68] on div "radio" at bounding box center [137, 68] width 7 height 7
click at [198, 68] on input "Issue" at bounding box center [212, 68] width 105 height 11
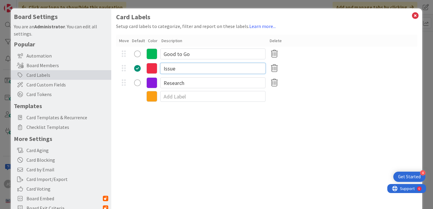
click at [198, 68] on input "Issue" at bounding box center [212, 68] width 105 height 11
type input "All Hands on Deck"
click at [171, 82] on input "Research" at bounding box center [212, 82] width 105 height 11
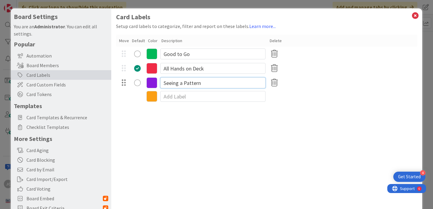
type input "Seeing a Pattern"
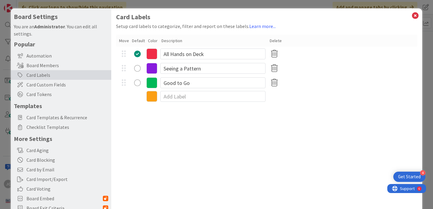
click at [151, 70] on icon at bounding box center [152, 68] width 11 height 11
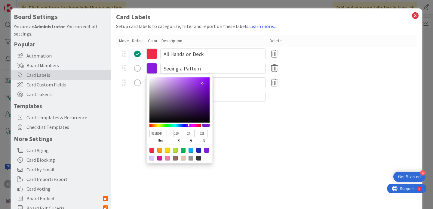
click at [168, 150] on div at bounding box center [167, 150] width 5 height 5
type input "FFD60F"
type input "255"
type input "214"
type input "15"
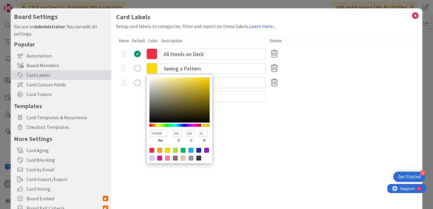
click at [222, 141] on div "Card Labels Setup card labels to categorize, filter and report on these labels.…" at bounding box center [266, 123] width 311 height 231
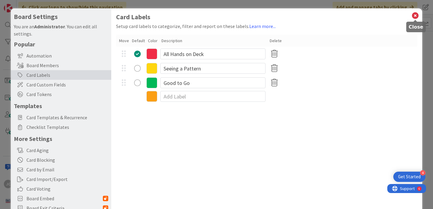
click at [414, 14] on icon at bounding box center [416, 15] width 8 height 8
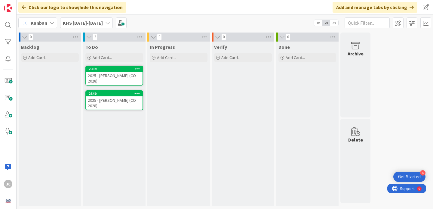
click at [112, 77] on div "2025 - [PERSON_NAME] (CO 2028)" at bounding box center [114, 78] width 57 height 13
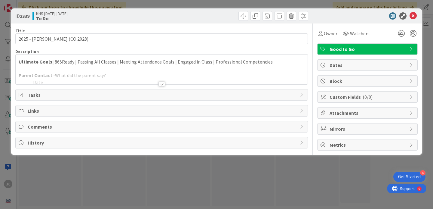
click at [353, 44] on div "Good to Go" at bounding box center [368, 49] width 100 height 11
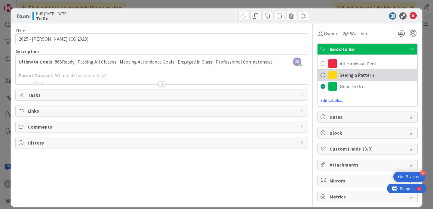
click at [325, 77] on span at bounding box center [323, 74] width 5 height 9
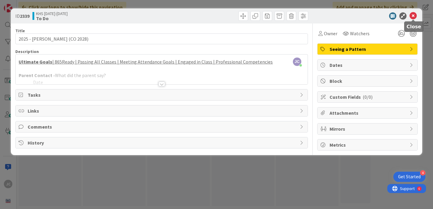
click at [416, 16] on icon at bounding box center [413, 15] width 7 height 7
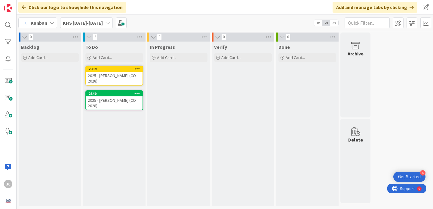
click at [100, 96] on div "2025 - [PERSON_NAME] (CO 2028)" at bounding box center [114, 102] width 57 height 13
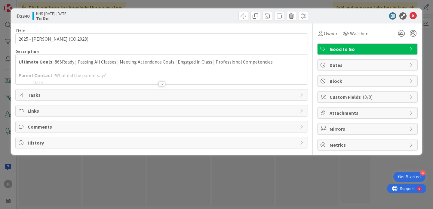
click at [362, 51] on span "Good to Go" at bounding box center [368, 48] width 77 height 7
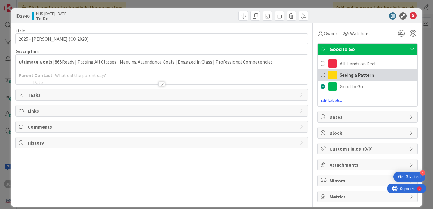
click at [348, 77] on span "Seeing a Pattern" at bounding box center [357, 74] width 34 height 7
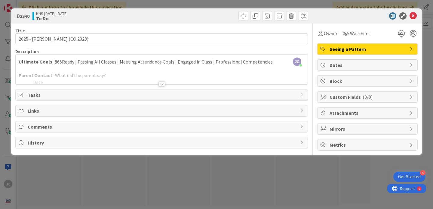
click at [416, 13] on icon at bounding box center [413, 15] width 7 height 7
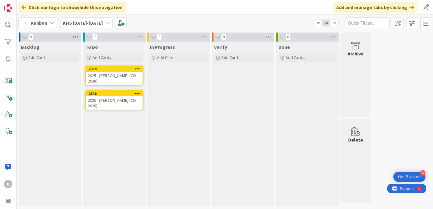
click at [76, 38] on icon at bounding box center [76, 36] width 8 height 9
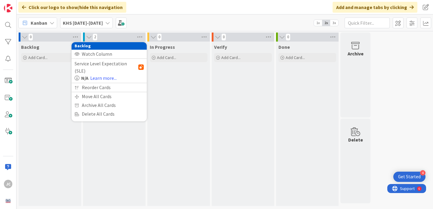
click at [42, 111] on div "Backlog Add Card..." at bounding box center [50, 124] width 63 height 164
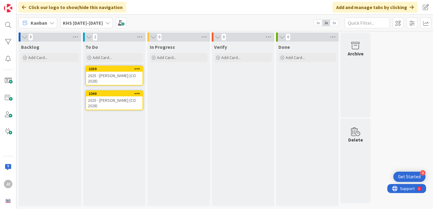
click at [39, 40] on div "0" at bounding box center [50, 36] width 63 height 9
click at [19, 38] on div at bounding box center [20, 36] width 2 height 9
click at [22, 38] on icon at bounding box center [24, 37] width 7 height 6
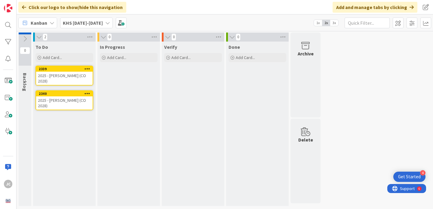
click at [81, 22] on b "KHS [DATE]-[DATE]" at bounding box center [83, 23] width 40 height 6
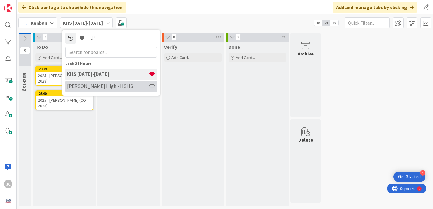
click at [77, 86] on h4 "[PERSON_NAME] High - HSHS" at bounding box center [108, 86] width 82 height 6
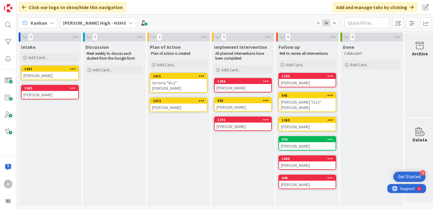
click at [93, 26] on span "[PERSON_NAME] High - HSHS" at bounding box center [94, 22] width 63 height 7
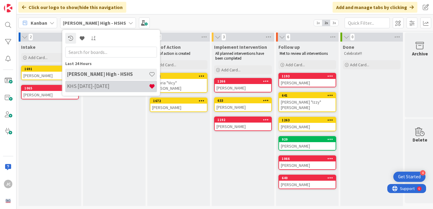
click at [96, 84] on h4 "KHS [DATE]-[DATE]" at bounding box center [108, 86] width 82 height 6
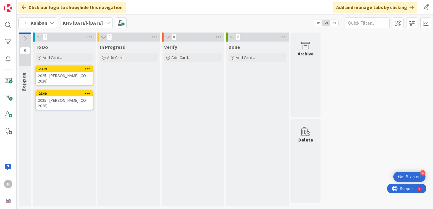
click at [24, 37] on icon at bounding box center [25, 39] width 7 height 7
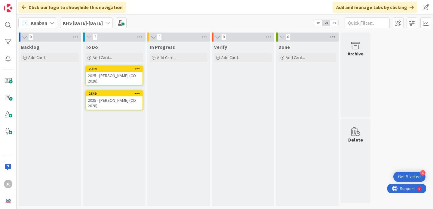
click at [331, 39] on icon at bounding box center [333, 36] width 8 height 9
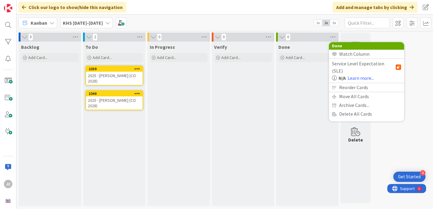
click at [306, 52] on div "Done Add Card..." at bounding box center [307, 53] width 63 height 22
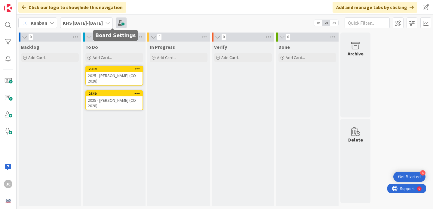
click at [116, 23] on span at bounding box center [121, 22] width 11 height 11
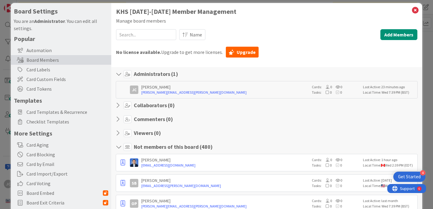
scroll to position [6, 0]
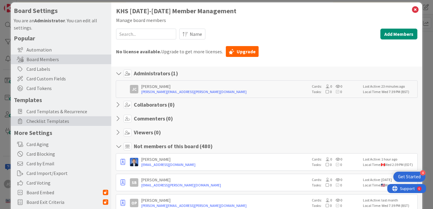
click at [72, 121] on span "Checklist Templates" at bounding box center [67, 120] width 82 height 7
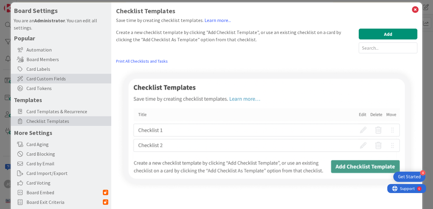
click at [59, 81] on span "Card Custom Fields" at bounding box center [67, 78] width 82 height 7
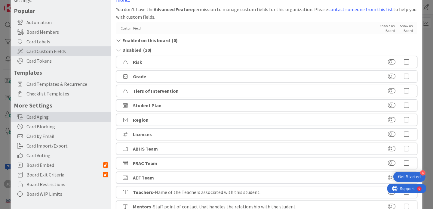
scroll to position [36, 0]
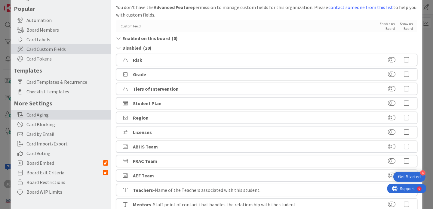
click at [58, 116] on div "Card Aging" at bounding box center [61, 115] width 100 height 10
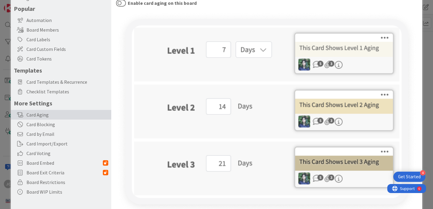
scroll to position [0, 0]
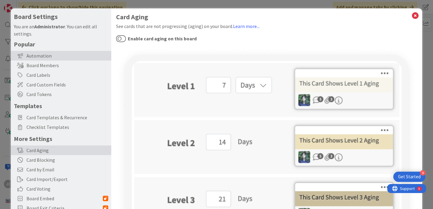
click at [57, 55] on div "Automation" at bounding box center [61, 56] width 100 height 10
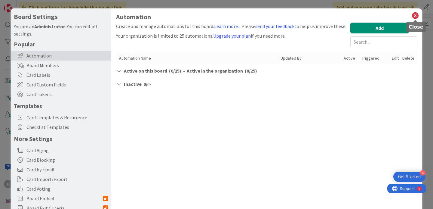
click at [416, 14] on icon at bounding box center [416, 15] width 8 height 8
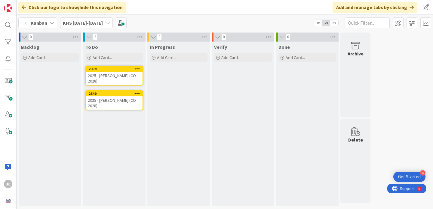
click at [294, 47] on div "Done" at bounding box center [308, 47] width 58 height 6
click at [280, 36] on icon at bounding box center [282, 37] width 7 height 6
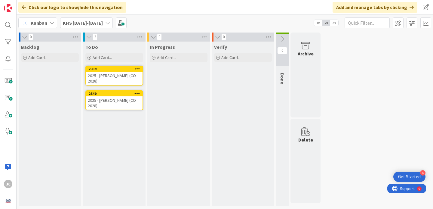
click at [280, 36] on icon at bounding box center [282, 39] width 7 height 7
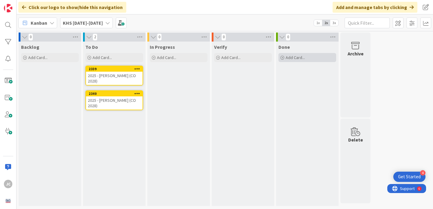
click at [290, 60] on span "Add Card..." at bounding box center [295, 57] width 19 height 5
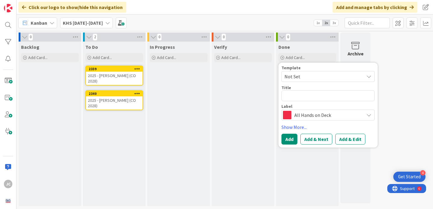
click at [253, 116] on div "Verify Add Card..." at bounding box center [243, 124] width 63 height 164
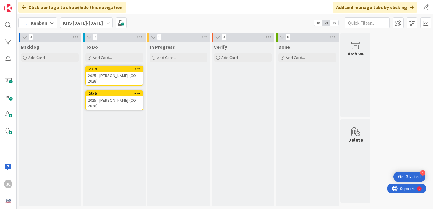
click at [29, 48] on span "Backlog" at bounding box center [30, 47] width 18 height 6
click at [30, 48] on span "Backlog" at bounding box center [30, 47] width 18 height 6
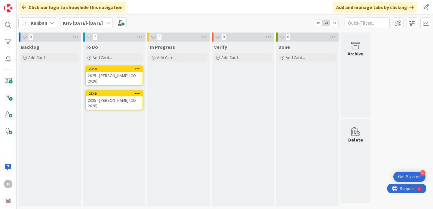
click at [33, 35] on span "0" at bounding box center [30, 36] width 5 height 7
click at [43, 23] on span "Kanban" at bounding box center [39, 22] width 17 height 7
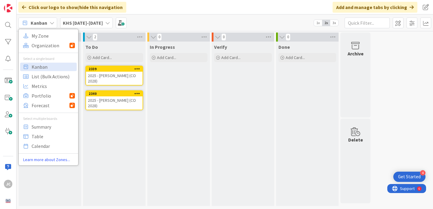
click at [43, 23] on span "Kanban" at bounding box center [39, 22] width 17 height 7
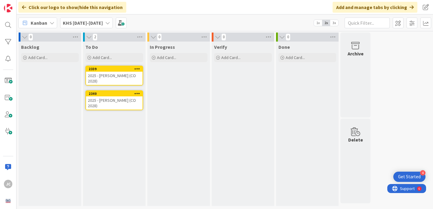
click at [79, 22] on b "KHS [DATE]-[DATE]" at bounding box center [83, 23] width 40 height 6
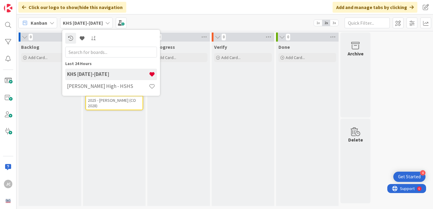
click at [80, 22] on b "KHS [DATE]-[DATE]" at bounding box center [83, 23] width 40 height 6
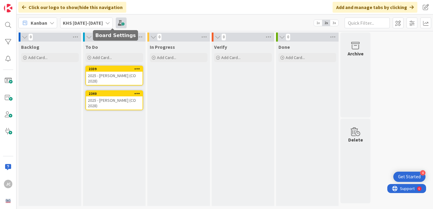
click at [116, 27] on span at bounding box center [121, 22] width 11 height 11
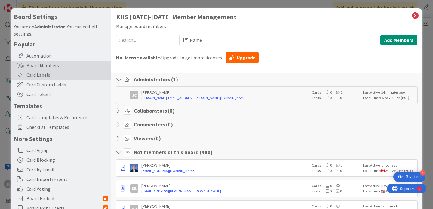
click at [46, 76] on div "Card Labels" at bounding box center [61, 75] width 100 height 10
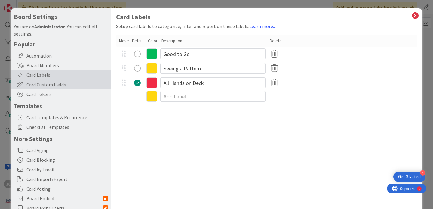
click at [76, 85] on span "Card Custom Fields" at bounding box center [67, 84] width 82 height 7
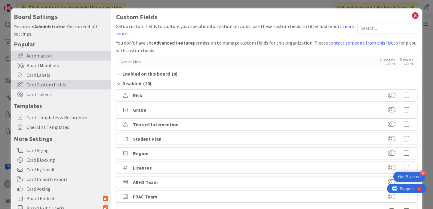
click at [54, 56] on div "Automation" at bounding box center [61, 56] width 100 height 10
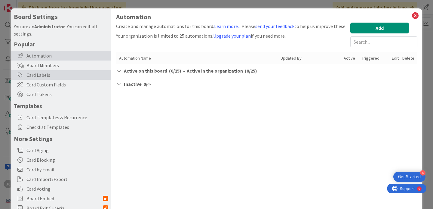
click at [43, 75] on div "Card Labels" at bounding box center [61, 75] width 100 height 10
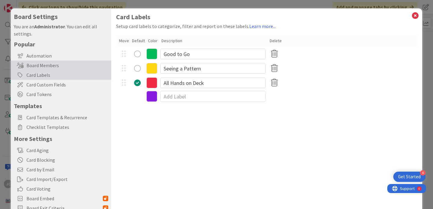
click at [47, 65] on div "Board Members" at bounding box center [61, 65] width 100 height 10
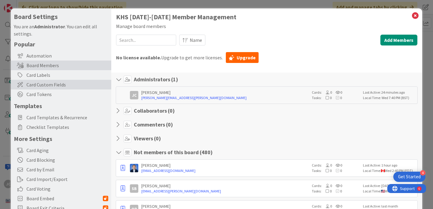
click at [44, 81] on span "Card Custom Fields" at bounding box center [67, 84] width 82 height 7
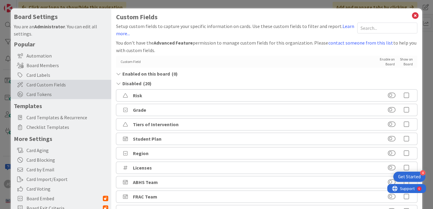
click at [42, 94] on span "Card Tokens" at bounding box center [67, 94] width 82 height 7
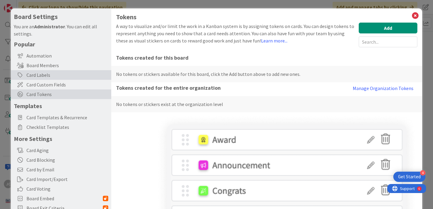
click at [52, 74] on div "Card Labels" at bounding box center [61, 75] width 100 height 10
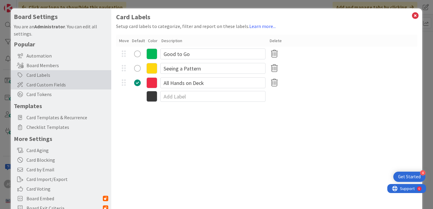
click at [45, 82] on span "Card Custom Fields" at bounding box center [67, 84] width 82 height 7
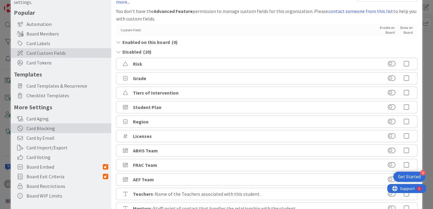
scroll to position [32, 0]
click at [64, 70] on h5 "Templates" at bounding box center [61, 74] width 94 height 8
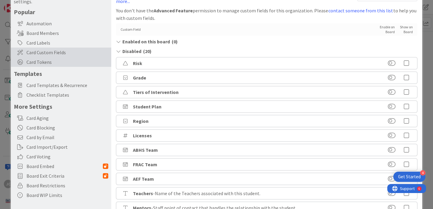
click at [60, 59] on span "Card Tokens" at bounding box center [67, 61] width 82 height 7
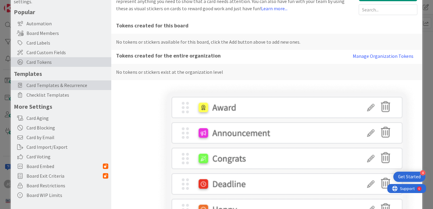
click at [49, 85] on span "Card Templates & Recurrence" at bounding box center [67, 85] width 82 height 7
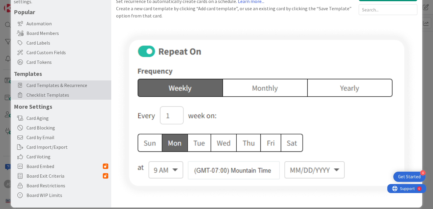
click at [56, 92] on span "Checklist Templates" at bounding box center [67, 94] width 82 height 7
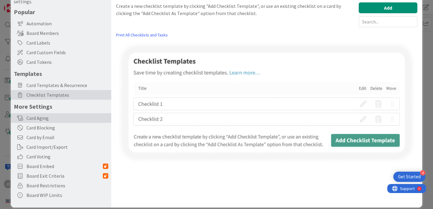
click at [44, 119] on div "Card Aging" at bounding box center [61, 118] width 100 height 10
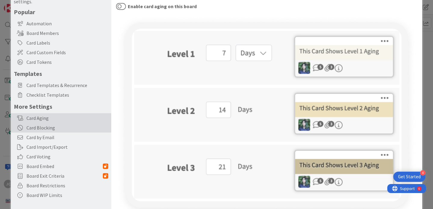
click at [46, 128] on div "Card Blocking" at bounding box center [61, 128] width 100 height 10
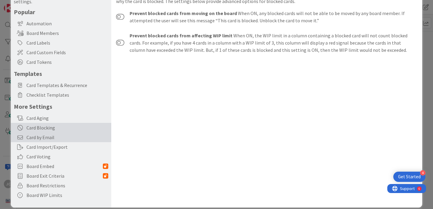
click at [45, 140] on span "Card by Email" at bounding box center [67, 137] width 82 height 7
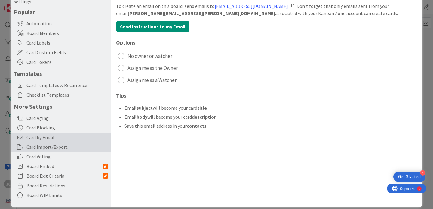
click at [45, 147] on div "Card Import/Export" at bounding box center [61, 147] width 100 height 10
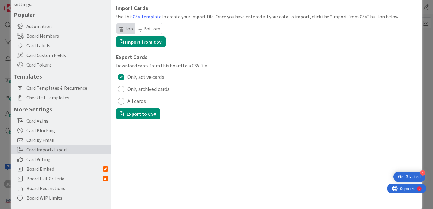
scroll to position [31, 0]
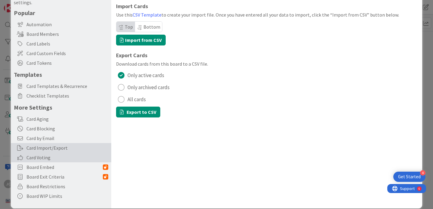
click at [47, 157] on span "Card Voting" at bounding box center [67, 157] width 82 height 7
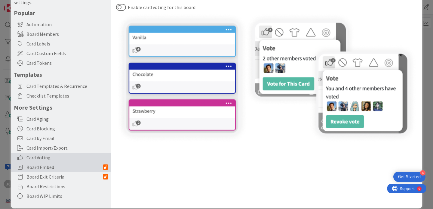
click at [55, 168] on span "Board Embed" at bounding box center [64, 166] width 76 height 7
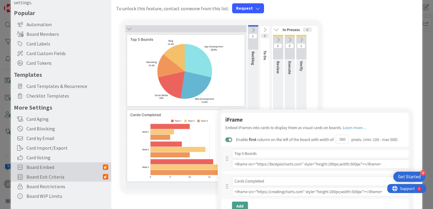
click at [49, 180] on span "Board Exit Criteria" at bounding box center [64, 176] width 76 height 7
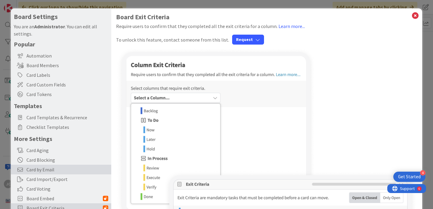
scroll to position [48, 0]
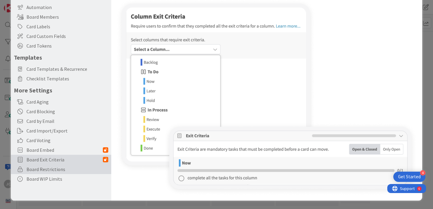
click at [55, 171] on span "Board Restrictions" at bounding box center [67, 168] width 82 height 7
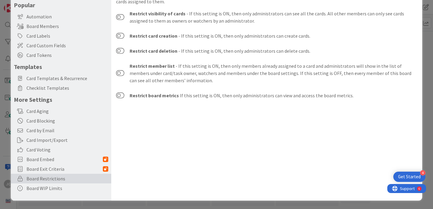
scroll to position [39, 0]
click at [44, 189] on div "Board WIP Limits" at bounding box center [61, 188] width 100 height 10
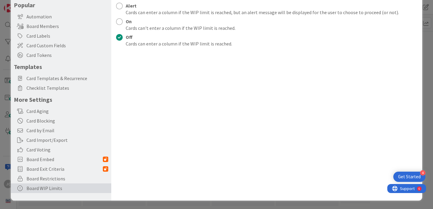
scroll to position [0, 0]
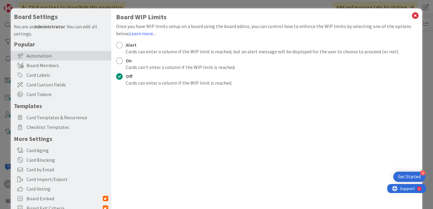
click at [66, 53] on div "Automation" at bounding box center [61, 56] width 100 height 10
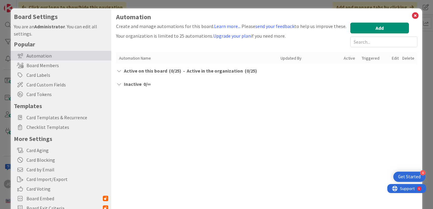
click at [166, 71] on div "Active on this board ( 0 / 25 ) -" at bounding box center [154, 70] width 61 height 7
click at [134, 91] on div "Automation Create and manage automations for this board. Learn more... Please s…" at bounding box center [266, 123] width 311 height 231
click at [134, 84] on span "Inactive" at bounding box center [133, 83] width 18 height 7
click at [137, 70] on span "Active on this board" at bounding box center [145, 70] width 43 height 7
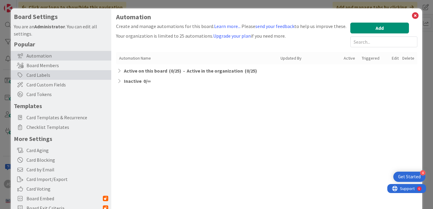
click at [47, 73] on div "Card Labels" at bounding box center [61, 75] width 100 height 10
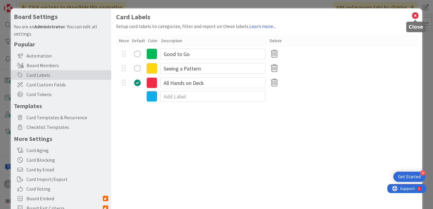
click at [415, 13] on icon at bounding box center [416, 15] width 8 height 8
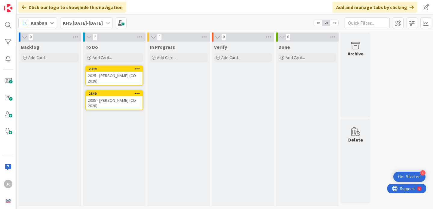
click at [214, 37] on div "0" at bounding box center [243, 36] width 63 height 9
click at [216, 37] on icon at bounding box center [218, 37] width 7 height 6
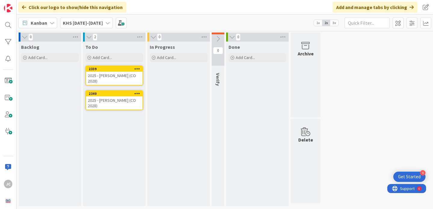
click at [217, 36] on icon at bounding box center [218, 39] width 7 height 7
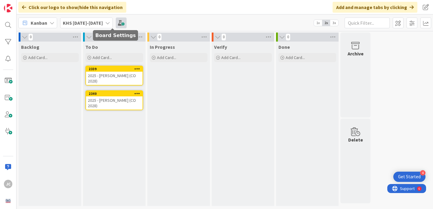
click at [117, 22] on span at bounding box center [121, 22] width 11 height 11
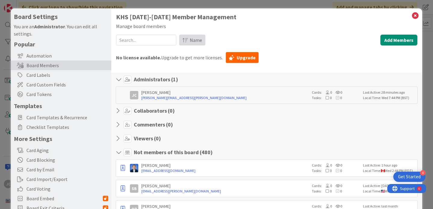
click at [197, 40] on span "Name" at bounding box center [196, 39] width 12 height 7
click at [197, 40] on span "Name" at bounding box center [196, 39] width 13 height 7
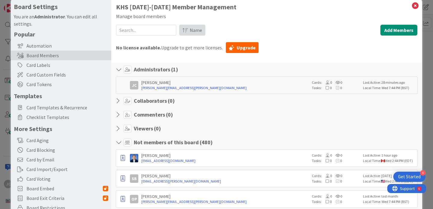
scroll to position [18, 0]
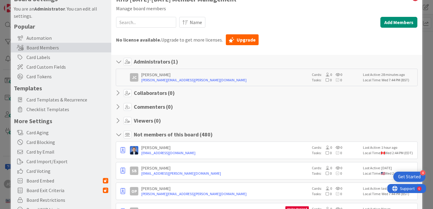
click at [152, 74] on div "[PERSON_NAME]" at bounding box center [225, 74] width 168 height 5
click at [151, 83] on div "[PERSON_NAME] Clugg [EMAIL_ADDRESS][PERSON_NAME][DOMAIN_NAME] Cards: 0 0 Tasks:…" at bounding box center [267, 77] width 302 height 17
click at [151, 81] on link "[PERSON_NAME][EMAIL_ADDRESS][PERSON_NAME][DOMAIN_NAME]" at bounding box center [225, 79] width 168 height 5
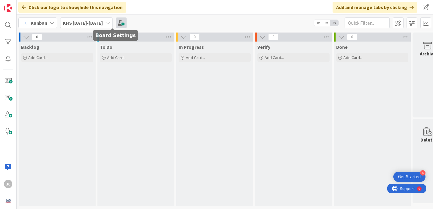
click at [116, 22] on span at bounding box center [121, 22] width 11 height 11
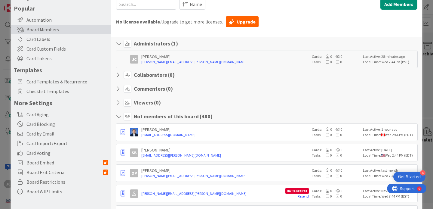
click at [120, 116] on icon at bounding box center [120, 116] width 8 height 6
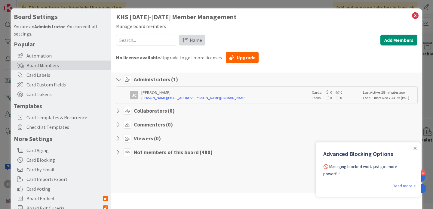
click at [196, 40] on span "Name" at bounding box center [196, 39] width 12 height 7
click at [196, 40] on span "Name" at bounding box center [196, 39] width 13 height 7
click at [125, 155] on icon at bounding box center [128, 152] width 8 height 8
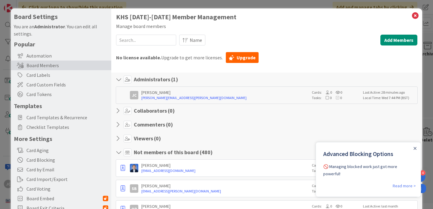
click at [120, 152] on icon at bounding box center [120, 152] width 8 height 6
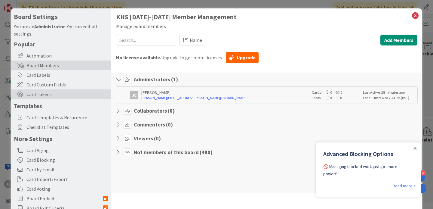
click at [57, 92] on span "Card Tokens" at bounding box center [67, 94] width 82 height 7
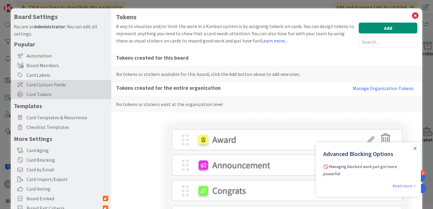
click at [55, 82] on span "Card Custom Fields" at bounding box center [67, 84] width 82 height 7
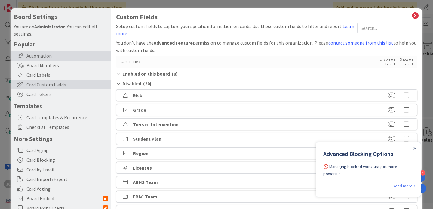
click at [45, 58] on div "Automation" at bounding box center [61, 56] width 100 height 10
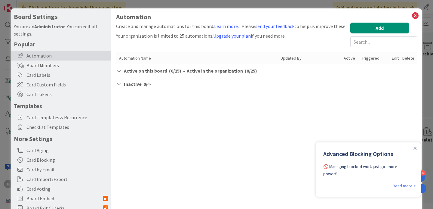
click at [66, 132] on div "Popular Automation Board Members Card Labels Card Custom Fields Card Tokens Tem…" at bounding box center [61, 136] width 94 height 192
click at [66, 128] on span "Checklist Templates" at bounding box center [67, 126] width 82 height 7
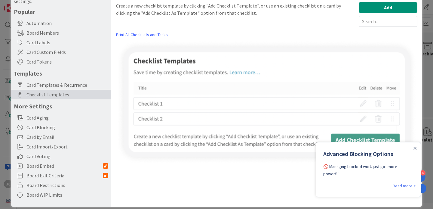
scroll to position [39, 0]
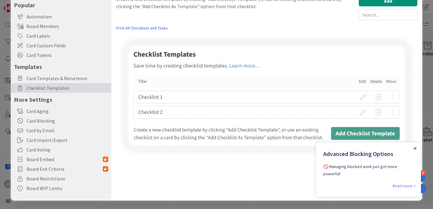
click at [414, 147] on icon "Close Announcement" at bounding box center [415, 148] width 3 height 3
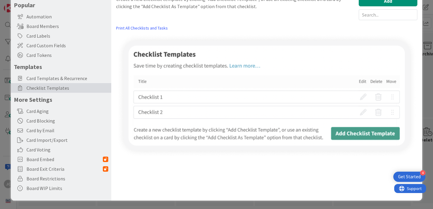
scroll to position [0, 0]
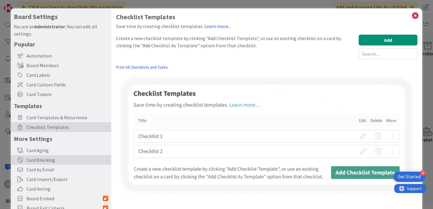
click at [55, 160] on div "Card Blocking" at bounding box center [61, 160] width 100 height 10
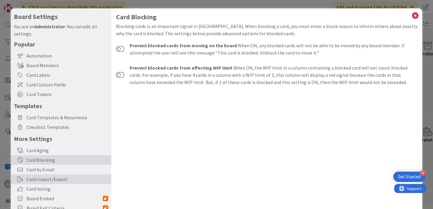
click at [51, 180] on div "Card Import/Export" at bounding box center [61, 179] width 100 height 10
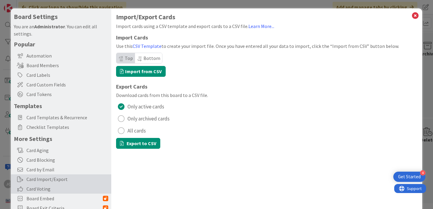
click at [54, 190] on span "Card Voting" at bounding box center [67, 188] width 82 height 7
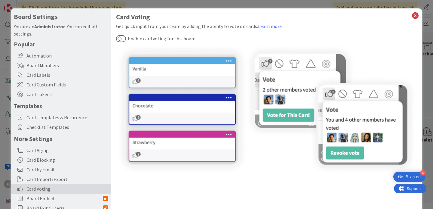
scroll to position [39, 0]
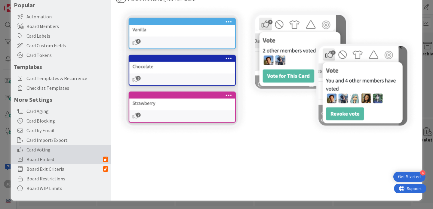
click at [44, 159] on span "Board Embed" at bounding box center [64, 159] width 76 height 7
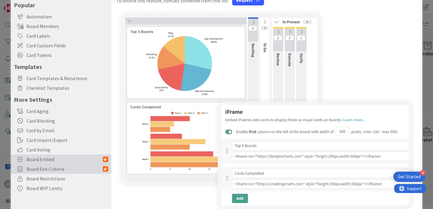
click at [43, 172] on span "Board Exit Criteria" at bounding box center [64, 168] width 76 height 7
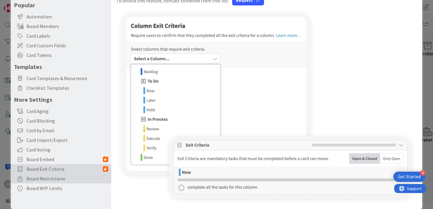
click at [71, 182] on div "Board Restrictions" at bounding box center [61, 179] width 100 height 10
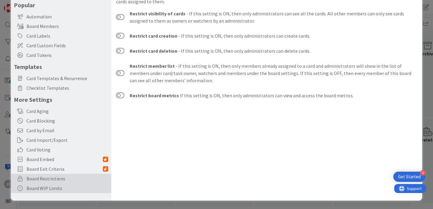
click at [47, 190] on div "Board WIP Limits" at bounding box center [61, 188] width 100 height 10
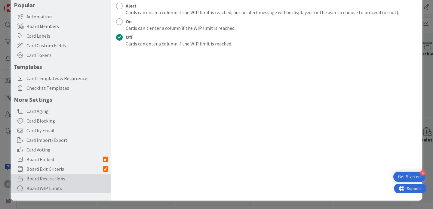
scroll to position [0, 0]
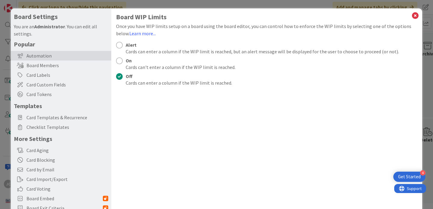
click at [59, 56] on div "Automation" at bounding box center [61, 56] width 100 height 10
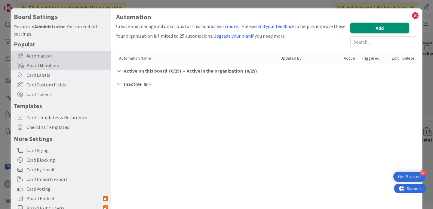
click at [57, 70] on div "Board Members" at bounding box center [61, 65] width 100 height 10
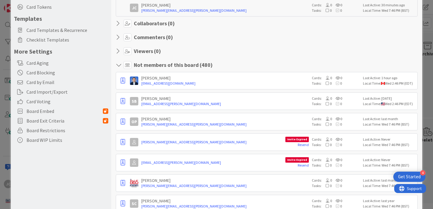
scroll to position [90, 0]
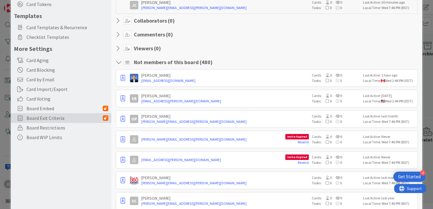
click at [56, 119] on span "Board Exit Criteria" at bounding box center [64, 117] width 76 height 7
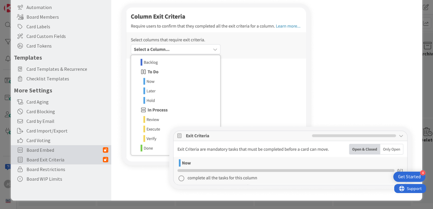
click at [55, 149] on span "Board Embed" at bounding box center [64, 149] width 76 height 7
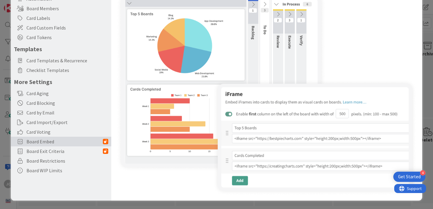
scroll to position [0, 0]
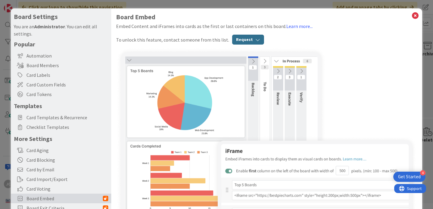
click at [242, 43] on button "Request" at bounding box center [248, 40] width 32 height 10
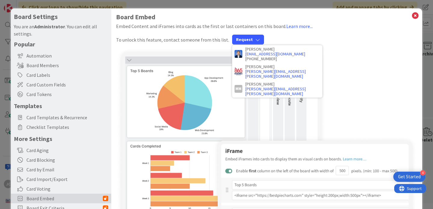
click at [169, 44] on div "To unlock this feature, contact someone from this list. Request Dimitri Ponomar…" at bounding box center [266, 40] width 301 height 10
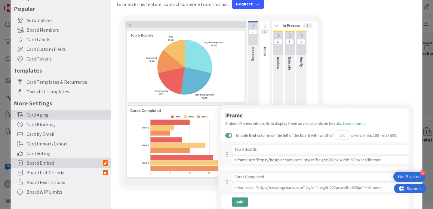
scroll to position [57, 0]
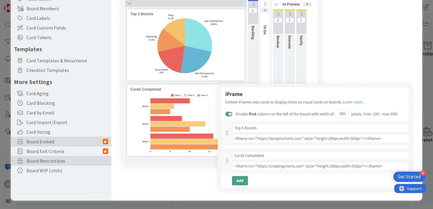
click at [52, 161] on span "Board Restrictions" at bounding box center [67, 160] width 82 height 7
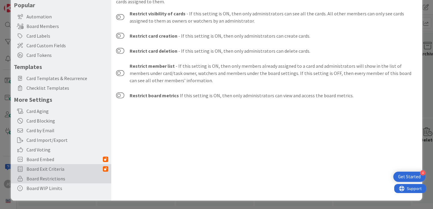
click at [52, 167] on span "Board Exit Criteria" at bounding box center [64, 168] width 76 height 7
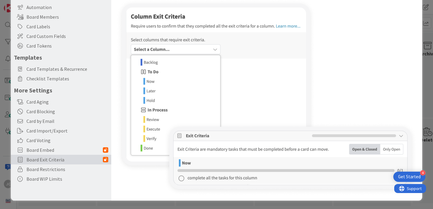
scroll to position [0, 0]
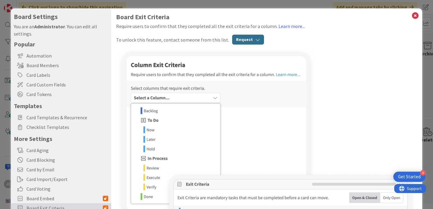
click at [246, 37] on button "Request" at bounding box center [248, 40] width 32 height 10
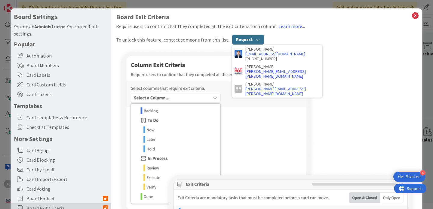
click at [245, 38] on button "Request" at bounding box center [248, 40] width 32 height 10
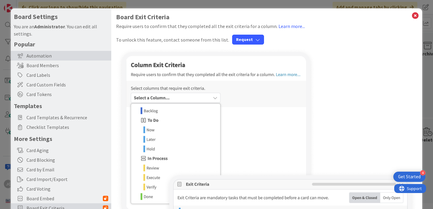
click at [66, 51] on div "Automation" at bounding box center [61, 56] width 100 height 10
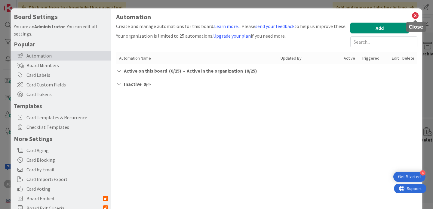
click at [418, 16] on icon at bounding box center [416, 15] width 8 height 8
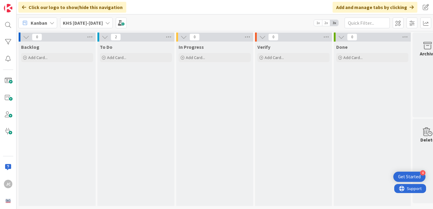
click at [375, 8] on div "Add and manage tabs by clicking" at bounding box center [375, 7] width 85 height 11
click at [408, 8] on div "Add and manage tabs by clicking" at bounding box center [375, 7] width 85 height 11
click at [412, 8] on icon at bounding box center [412, 7] width 4 height 5
click at [427, 8] on span at bounding box center [426, 7] width 11 height 11
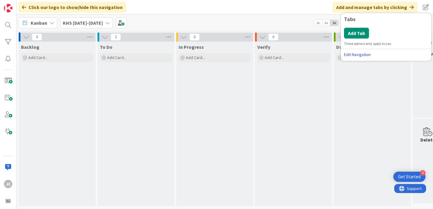
click at [360, 54] on link "Edit Navigation" at bounding box center [386, 54] width 84 height 6
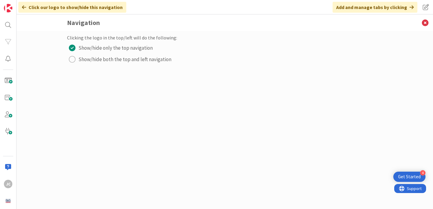
click at [149, 53] on div "Clicking the logo in the top/left will do the following: Show/hide only the top…" at bounding box center [225, 49] width 316 height 30
click at [146, 59] on span "Show/hide both the top and left navigation" at bounding box center [125, 59] width 93 height 9
click at [141, 48] on span "Show/hide only the top navigation" at bounding box center [116, 47] width 74 height 9
click at [127, 60] on span "Show/hide both the top and left navigation" at bounding box center [125, 59] width 93 height 9
click at [426, 26] on icon at bounding box center [426, 22] width 16 height 17
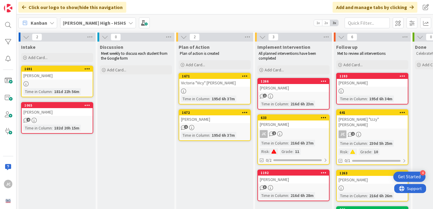
click at [83, 21] on b "[PERSON_NAME] High - HSHS" at bounding box center [94, 23] width 63 height 6
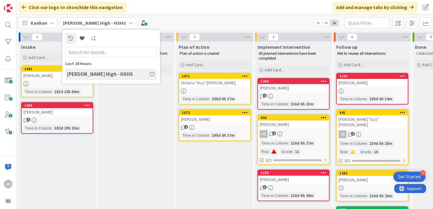
click at [92, 21] on b "[PERSON_NAME] High - HSHS" at bounding box center [94, 23] width 63 height 6
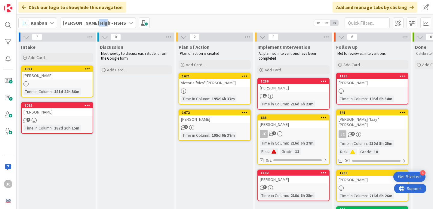
click at [92, 21] on b "[PERSON_NAME] High - HSHS" at bounding box center [94, 23] width 63 height 6
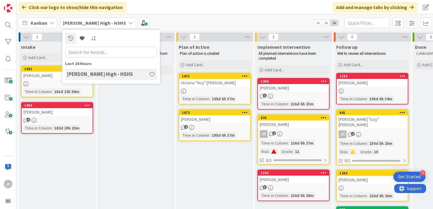
click at [94, 23] on b "[PERSON_NAME] High - HSHS" at bounding box center [94, 23] width 63 height 6
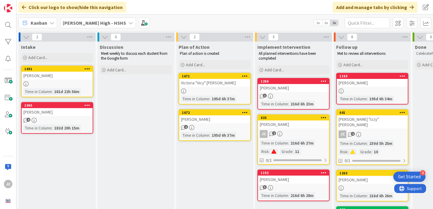
click at [94, 23] on b "[PERSON_NAME] High - HSHS" at bounding box center [94, 23] width 63 height 6
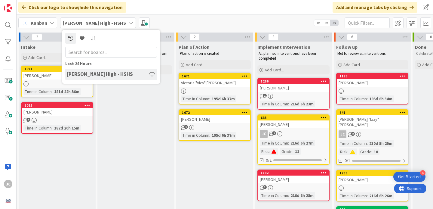
click at [47, 17] on div "Kanban" at bounding box center [37, 22] width 39 height 11
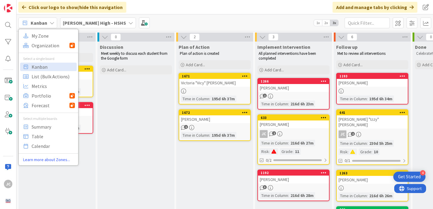
click at [46, 21] on span "Kanban" at bounding box center [39, 22] width 17 height 7
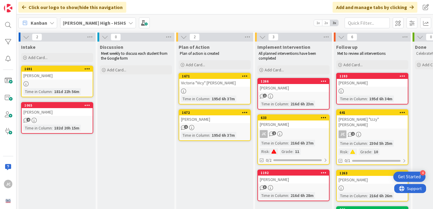
click at [46, 21] on span "Kanban" at bounding box center [39, 22] width 17 height 7
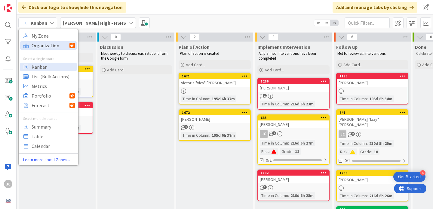
click at [54, 45] on span "Organization" at bounding box center [51, 45] width 38 height 9
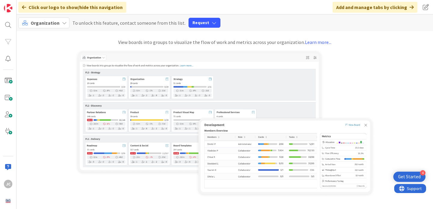
click at [50, 23] on span "Organization" at bounding box center [45, 23] width 29 height 6
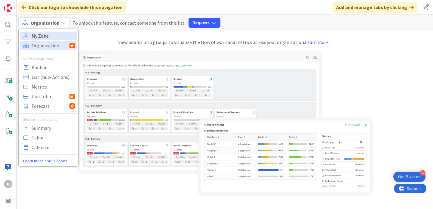
click at [51, 38] on span "My Zone" at bounding box center [53, 35] width 43 height 9
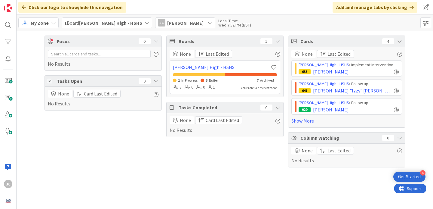
click at [112, 17] on div "My Zone 1 Board Karns High - HSHS JC John Clugg Local Time: Wed 7:52 PM (BST)" at bounding box center [225, 22] width 417 height 17
click at [111, 22] on b "[PERSON_NAME] High - HSHS" at bounding box center [110, 23] width 63 height 6
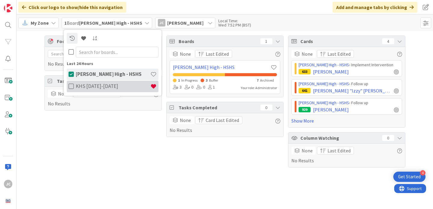
click at [101, 87] on h4 "KHS [DATE]-[DATE]" at bounding box center [113, 86] width 75 height 6
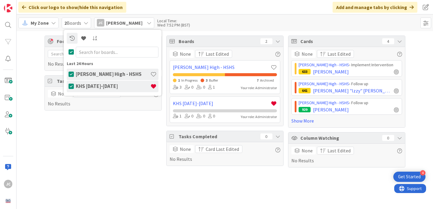
click at [98, 73] on h4 "[PERSON_NAME] High - HSHS" at bounding box center [113, 74] width 75 height 6
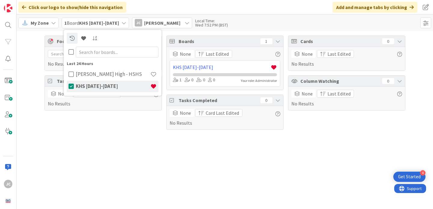
click at [231, 41] on span "Boards" at bounding box center [218, 41] width 79 height 7
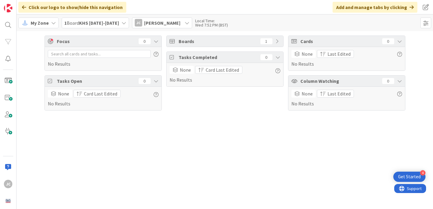
click at [231, 41] on span "Boards" at bounding box center [218, 41] width 79 height 7
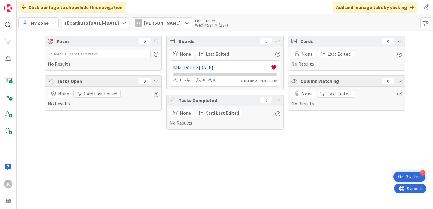
click at [191, 65] on link "KHS [DATE]-[DATE]" at bounding box center [222, 66] width 98 height 7
click at [215, 54] on span "Last Edited" at bounding box center [217, 53] width 23 height 7
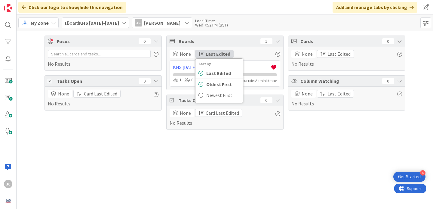
click at [215, 54] on span "Last Edited" at bounding box center [218, 53] width 25 height 7
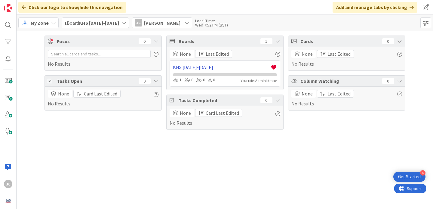
click at [197, 67] on link "KHS [DATE]-[DATE]" at bounding box center [222, 66] width 98 height 7
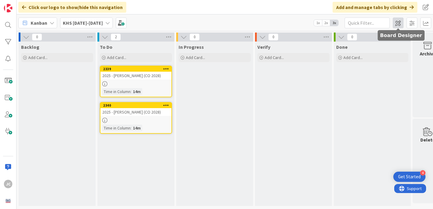
click at [396, 23] on span at bounding box center [398, 22] width 11 height 11
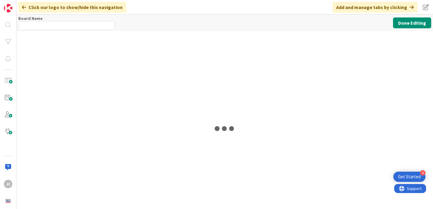
type input "KHS [DATE]-[DATE]"
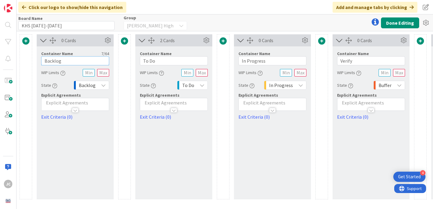
click at [62, 60] on input "Backlog" at bounding box center [75, 60] width 68 height 9
type input "Intake"
click at [125, 40] on span at bounding box center [124, 40] width 7 height 7
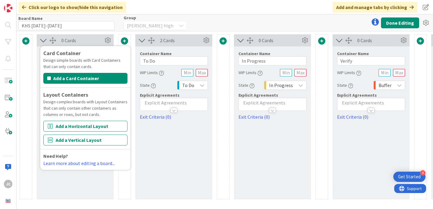
click at [132, 139] on div "0 Cards Container Name 6 / 64 Intake WIP Limits State Backlog Explicit Agreemen…" at bounding box center [273, 116] width 506 height 165
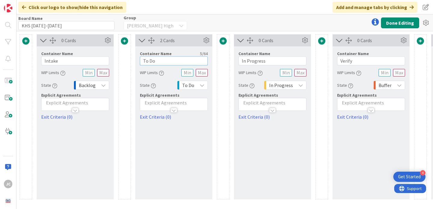
click at [144, 60] on input "To Do" at bounding box center [174, 60] width 68 height 9
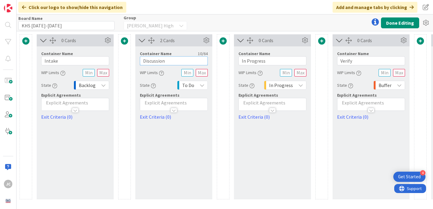
type input "Discussion"
click at [245, 63] on input "In Progress" at bounding box center [273, 60] width 68 height 9
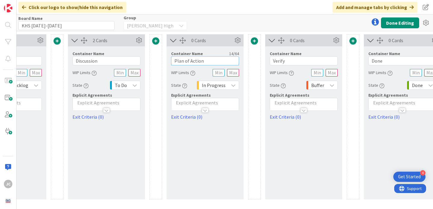
scroll to position [0, 69]
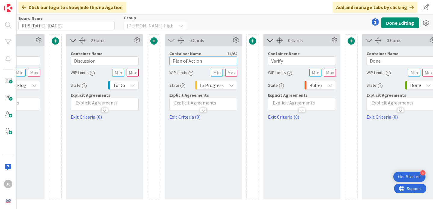
type input "Plan of Action"
click at [285, 57] on input "Verify" at bounding box center [302, 60] width 68 height 9
type input "F"
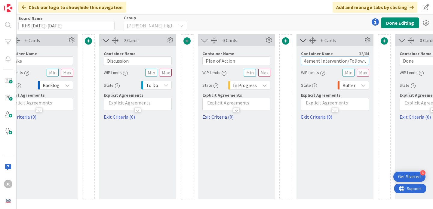
scroll to position [0, 0]
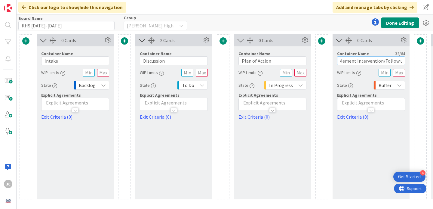
type input "Implement Intervention/Follow up"
click at [192, 89] on div "To Do" at bounding box center [192, 85] width 31 height 9
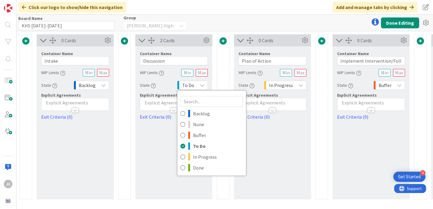
click at [272, 157] on div "0 Cards Container Name 14 / 64 Plan of Action WIP Limits State In Progress Expl…" at bounding box center [272, 116] width 77 height 165
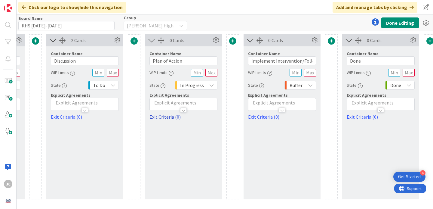
scroll to position [0, 95]
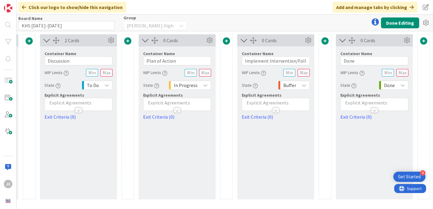
click at [300, 88] on div "Buffer" at bounding box center [294, 85] width 32 height 9
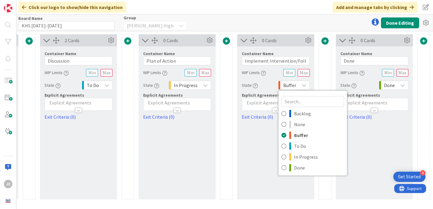
click at [299, 87] on div "Buffer" at bounding box center [294, 85] width 32 height 9
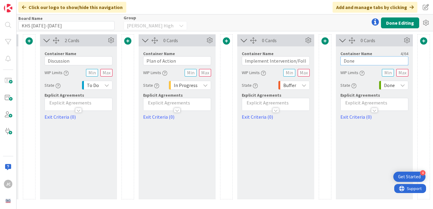
click at [371, 64] on input "Done" at bounding box center [375, 60] width 68 height 9
click at [366, 103] on p at bounding box center [374, 102] width 61 height 7
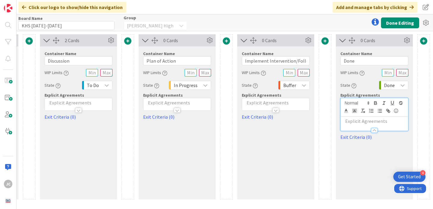
click at [375, 122] on p at bounding box center [374, 121] width 61 height 7
click at [375, 135] on link "Exit Criteria (0)" at bounding box center [375, 136] width 68 height 7
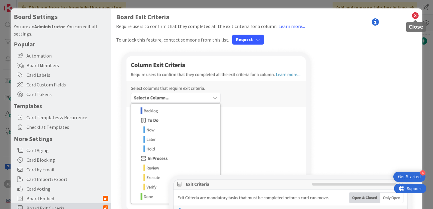
click at [414, 15] on icon at bounding box center [416, 15] width 8 height 8
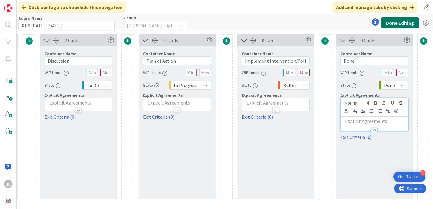
click at [408, 23] on button "Done Editing" at bounding box center [400, 22] width 38 height 11
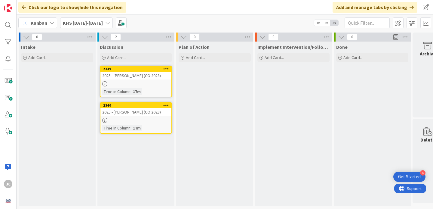
click at [63, 90] on div "Intake Add Card..." at bounding box center [57, 124] width 77 height 164
click at [116, 24] on span at bounding box center [121, 22] width 11 height 11
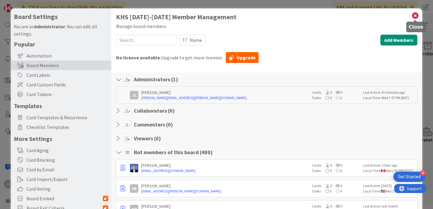
click at [416, 17] on icon at bounding box center [416, 15] width 8 height 8
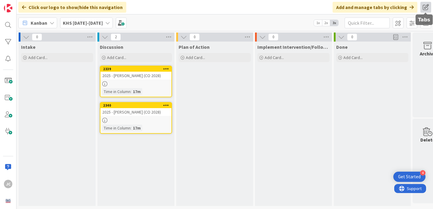
click at [425, 5] on span at bounding box center [426, 7] width 11 height 11
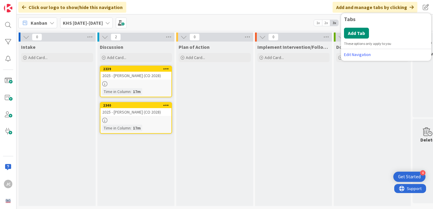
click at [289, 16] on div "Kanban KHS 2025-2026 1x 2x 3x" at bounding box center [225, 22] width 417 height 17
